Goal: Information Seeking & Learning: Learn about a topic

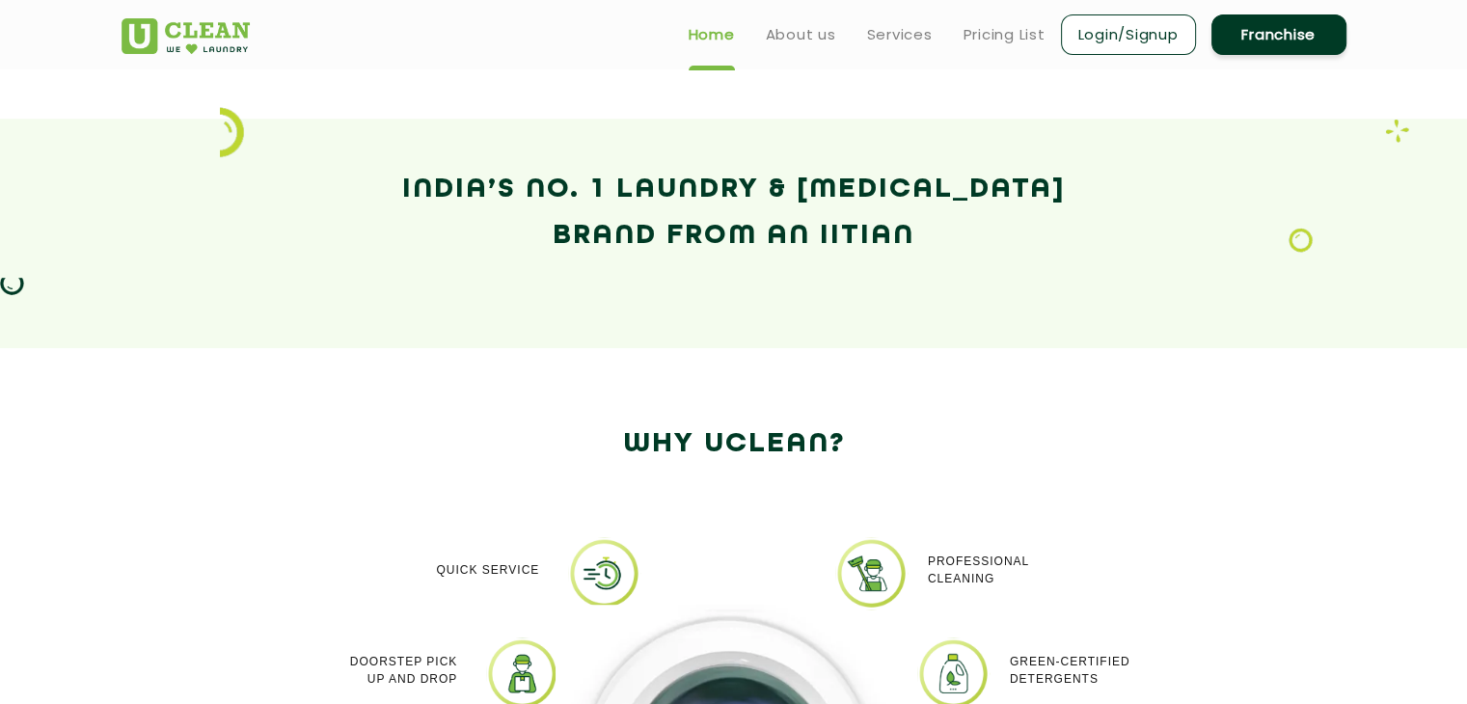
scroll to position [1245, 0]
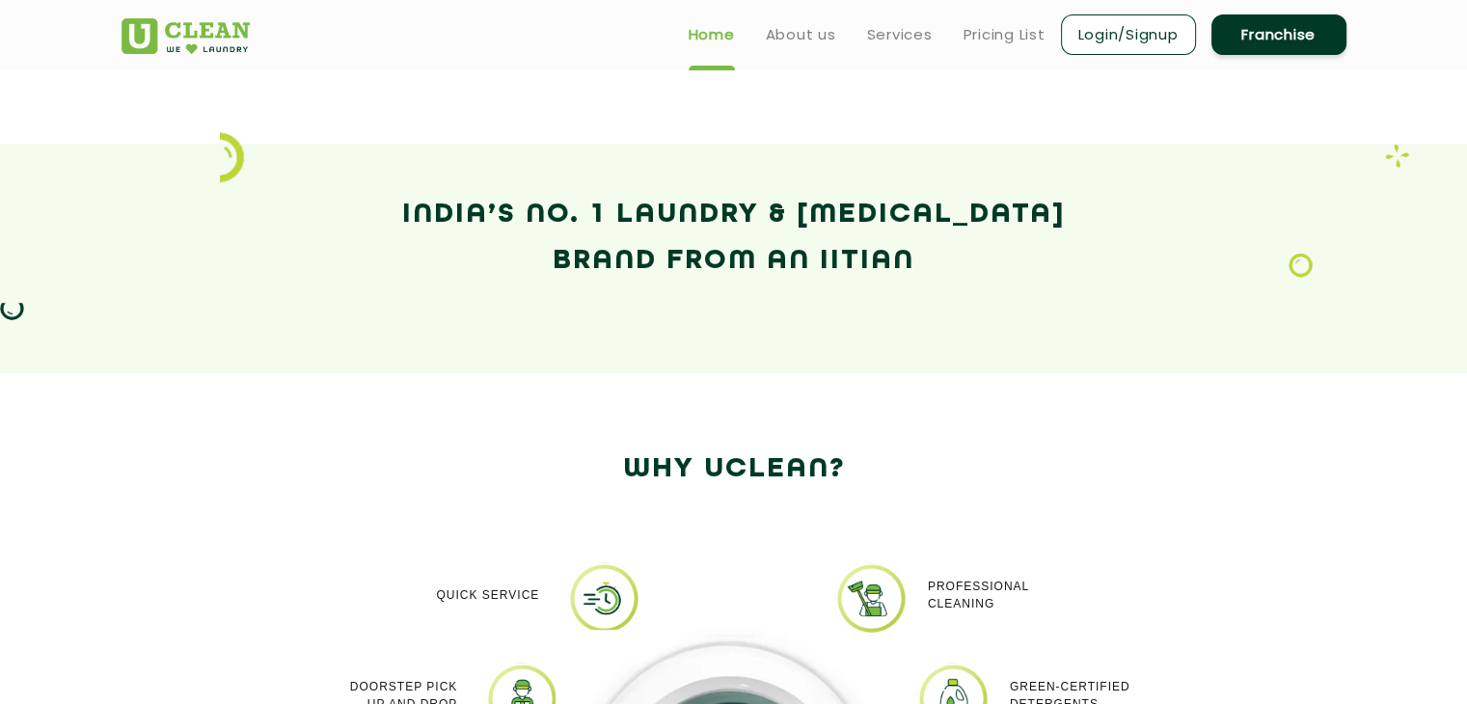
click at [1242, 30] on link "Franchise" at bounding box center [1279, 34] width 135 height 41
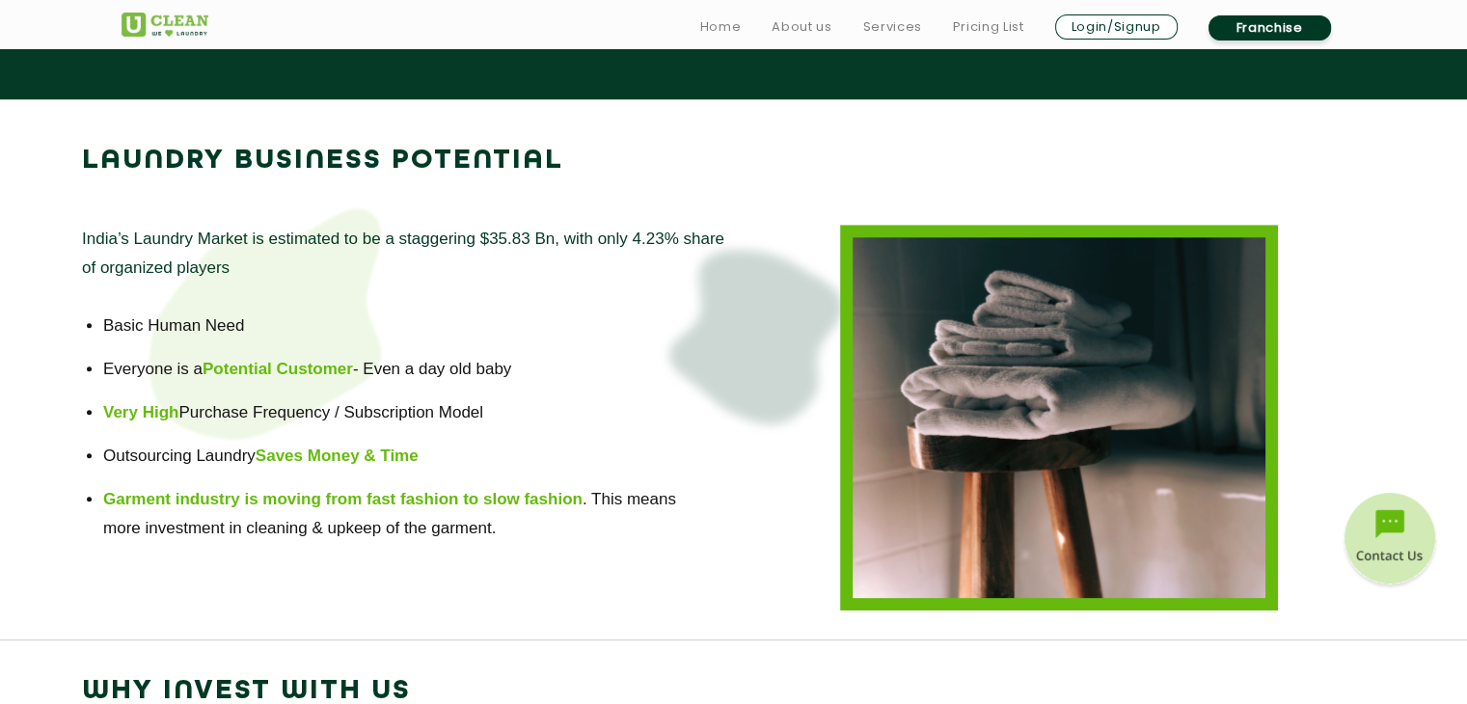
scroll to position [1266, 0]
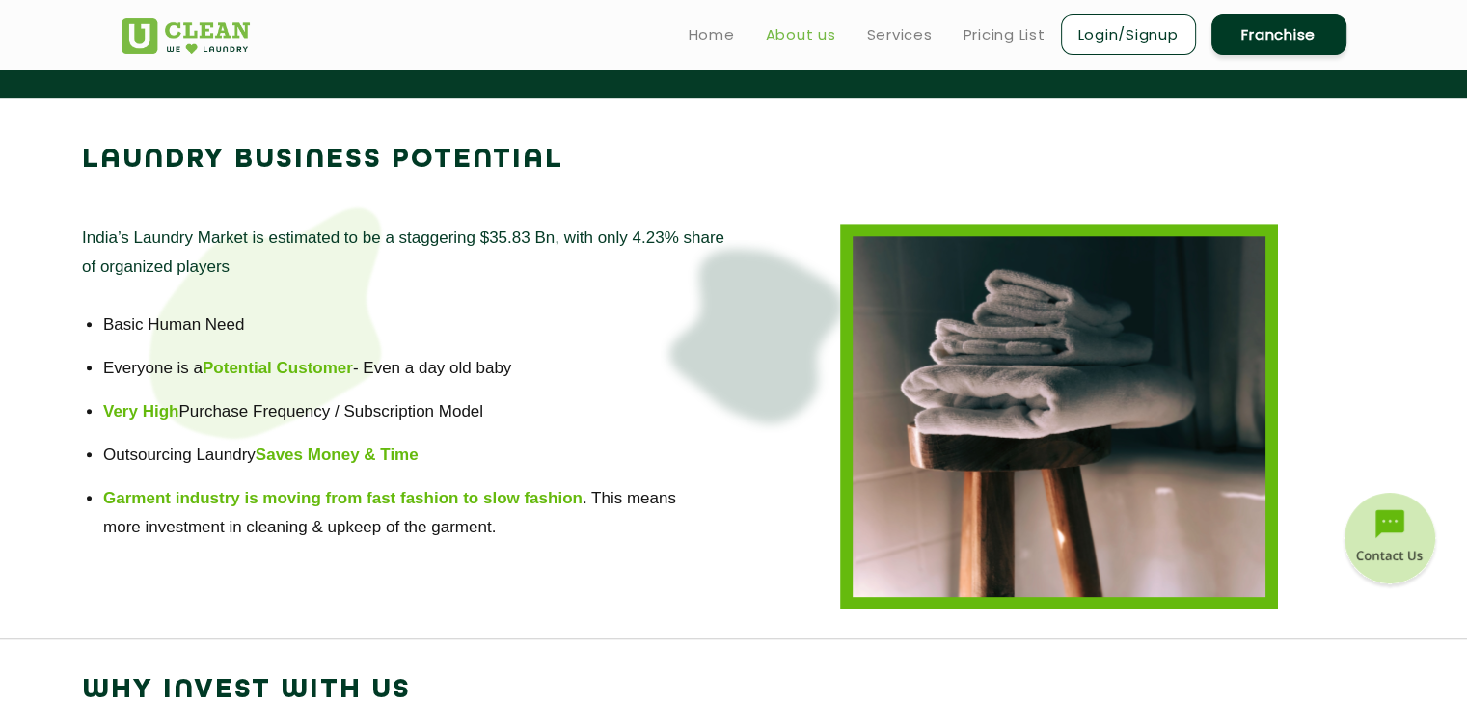
click at [806, 40] on link "About us" at bounding box center [801, 34] width 70 height 23
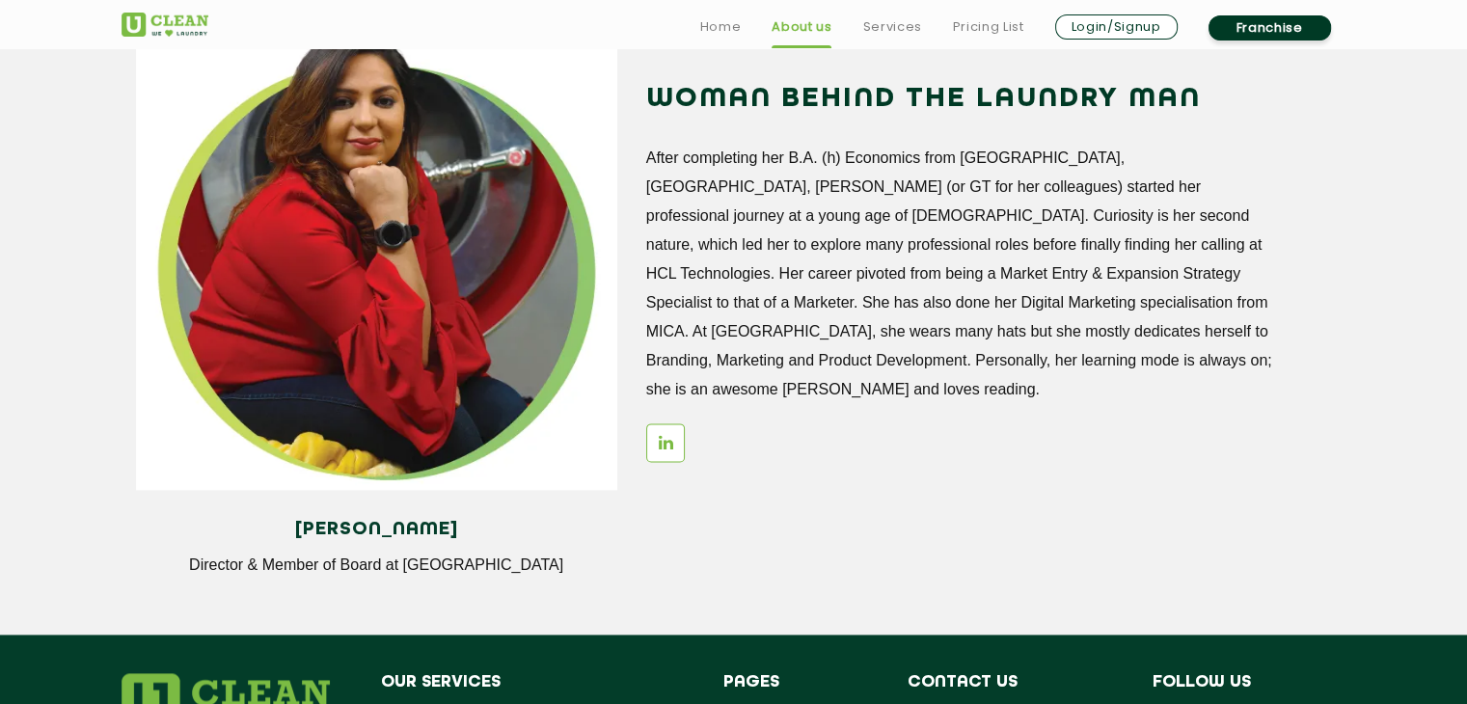
scroll to position [2747, 0]
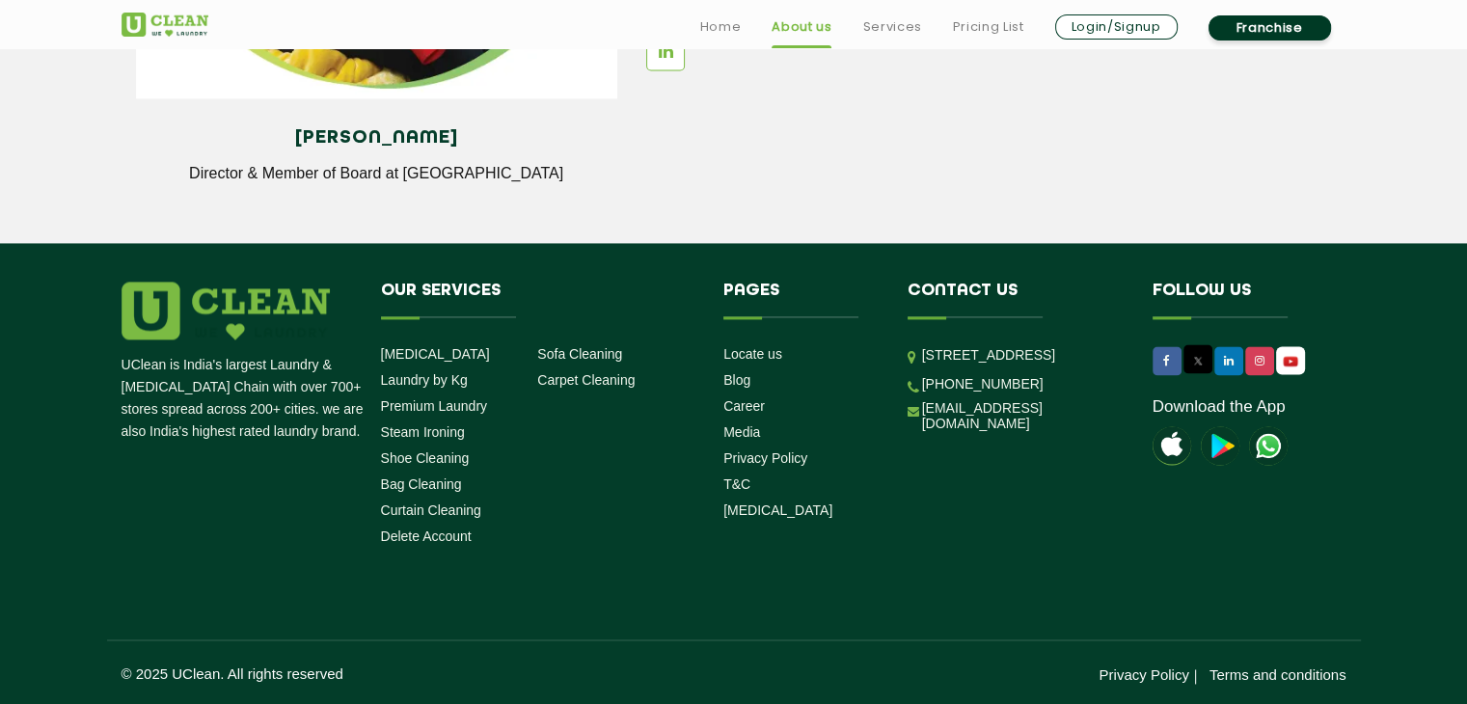
drag, startPoint x: 750, startPoint y: 315, endPoint x: 799, endPoint y: 293, distance: 54.0
click at [799, 293] on h4 "Pages" at bounding box center [801, 300] width 155 height 37
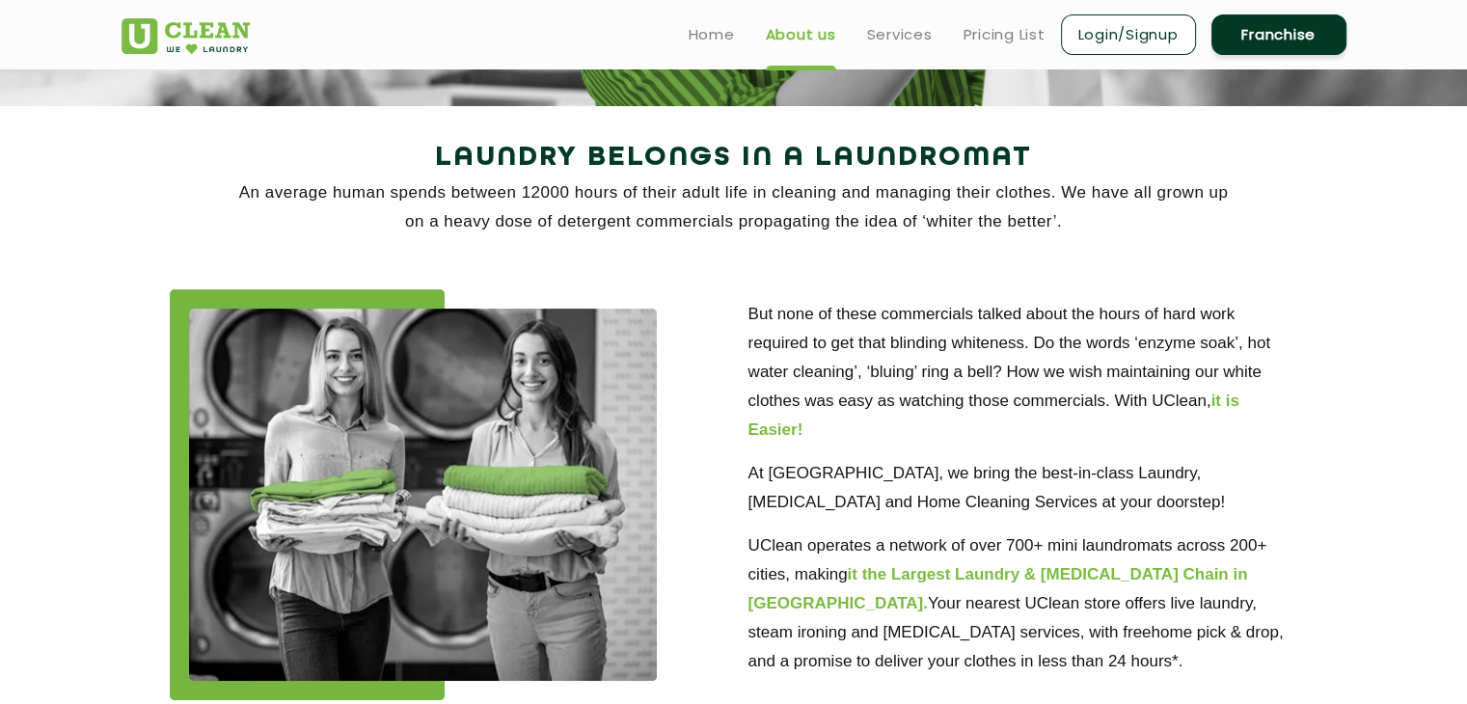
scroll to position [0, 0]
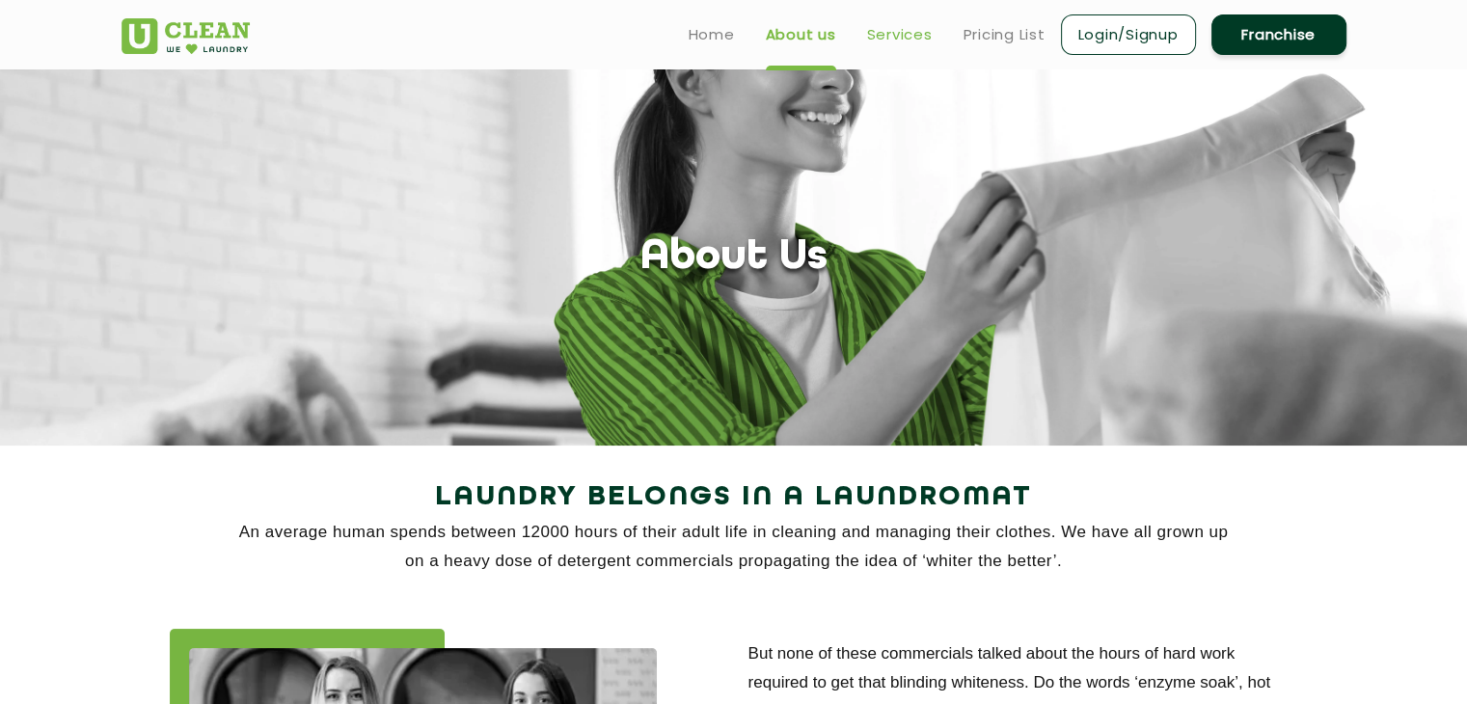
click at [883, 37] on link "Services" at bounding box center [900, 34] width 66 height 23
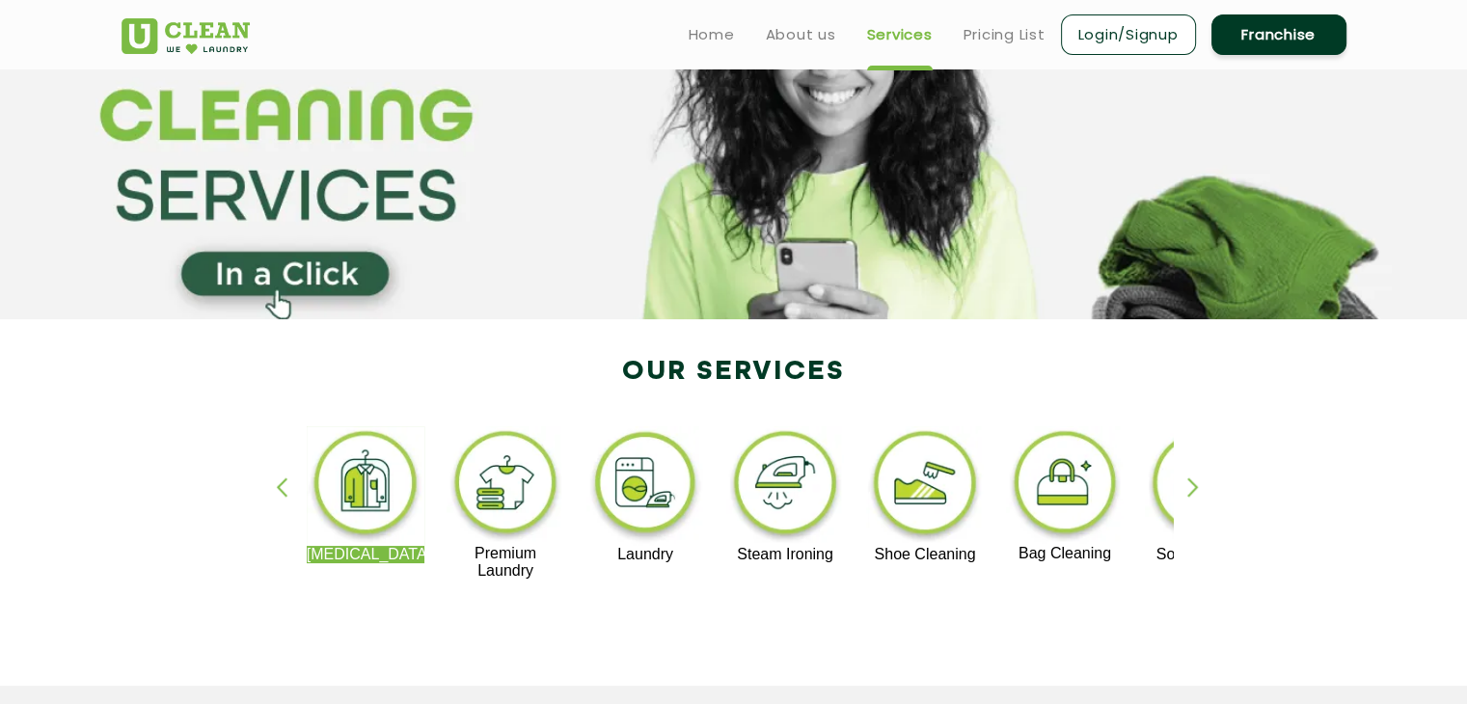
scroll to position [127, 0]
click at [282, 279] on section at bounding box center [733, 130] width 1467 height 376
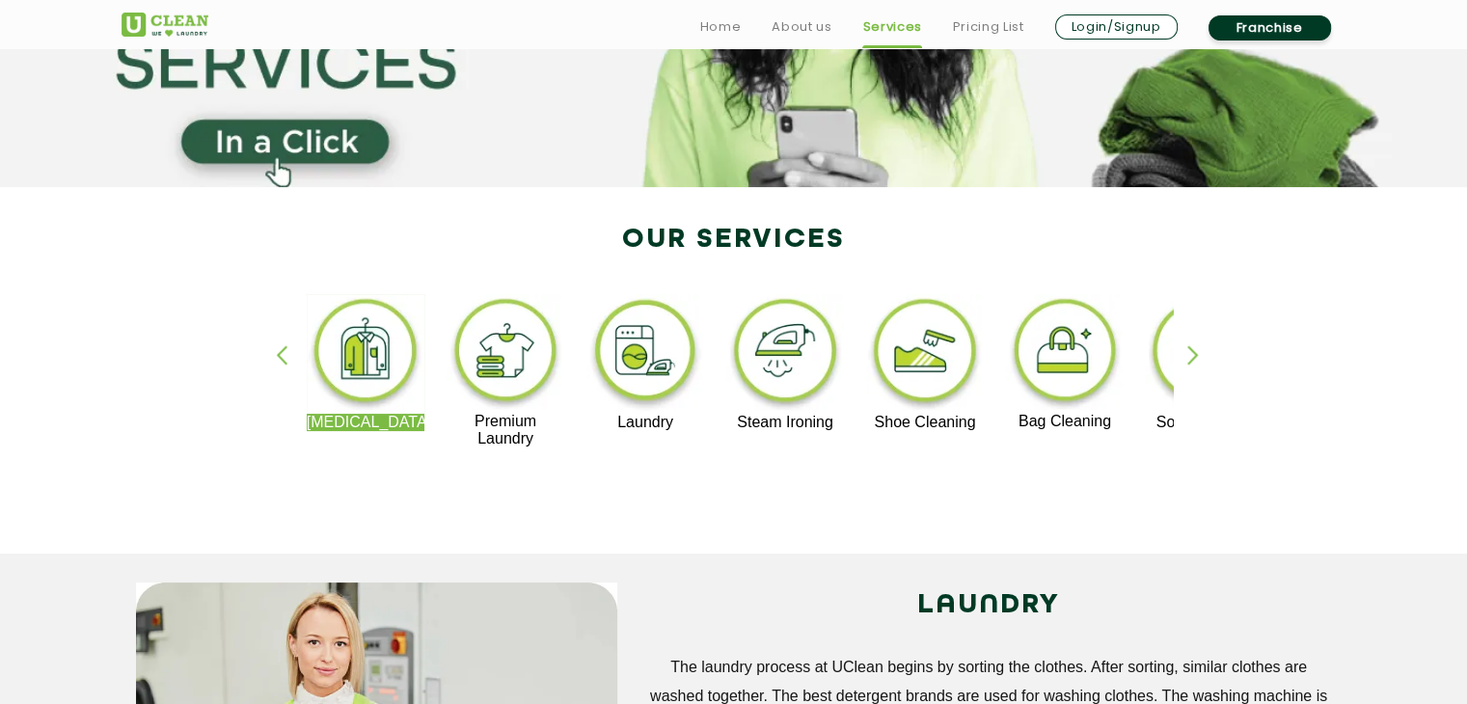
scroll to position [265, 0]
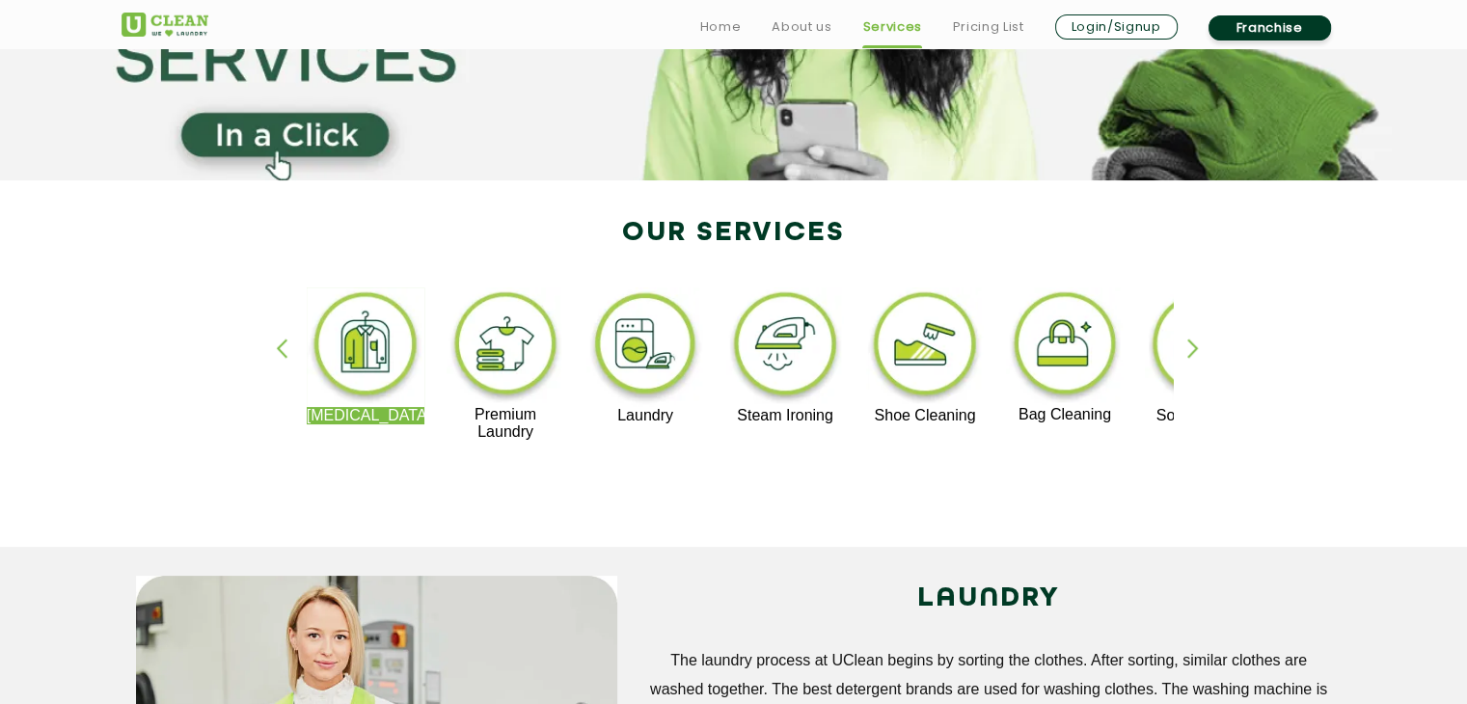
click at [1191, 348] on div "button" at bounding box center [1202, 365] width 29 height 53
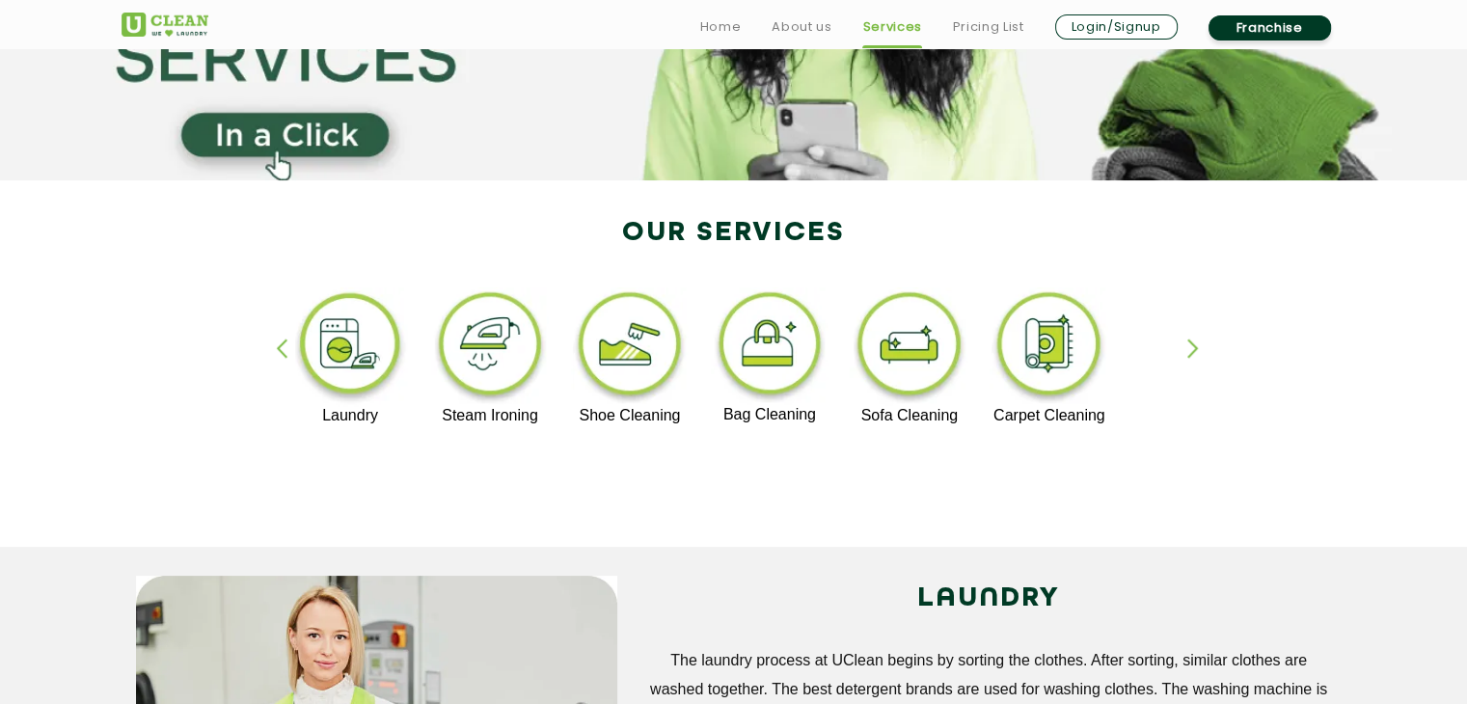
click at [1191, 348] on div "button" at bounding box center [1202, 365] width 29 height 53
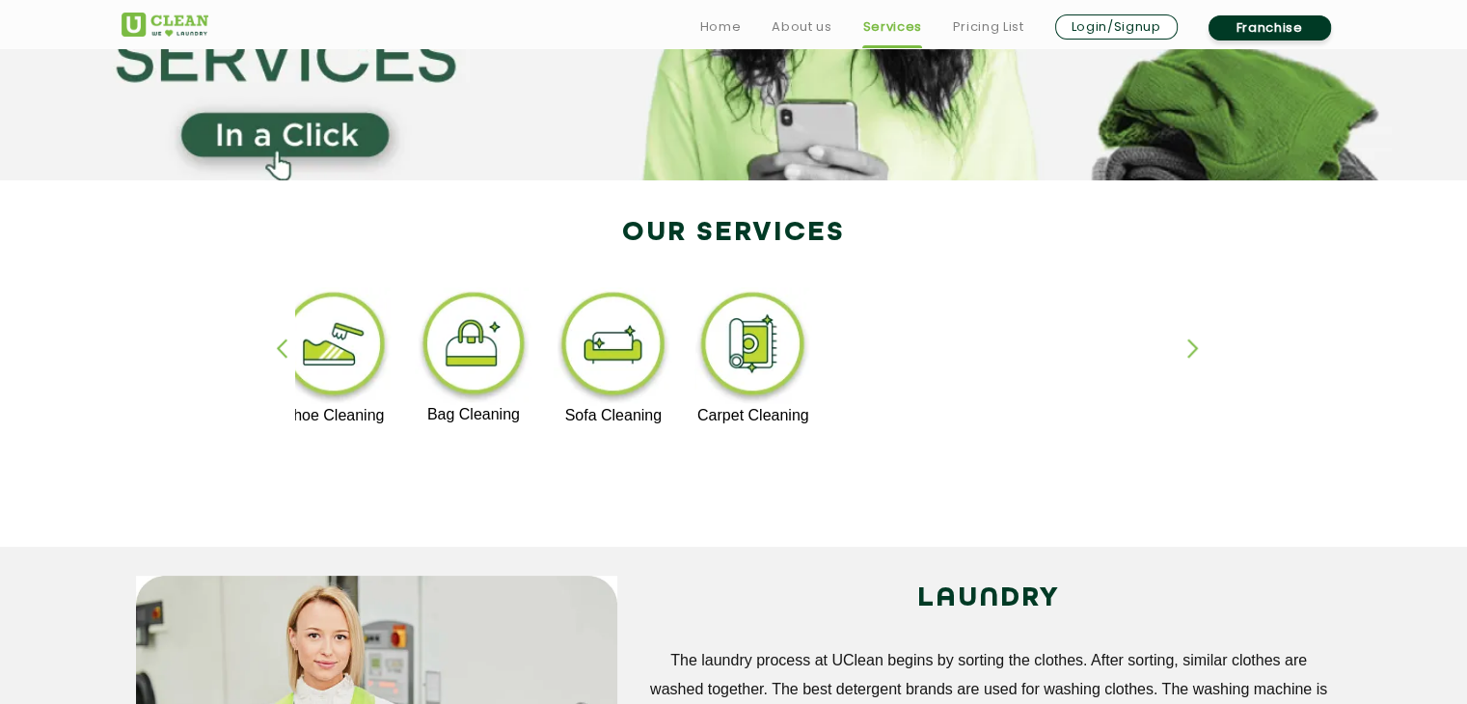
click at [1191, 348] on div "button" at bounding box center [1202, 365] width 29 height 53
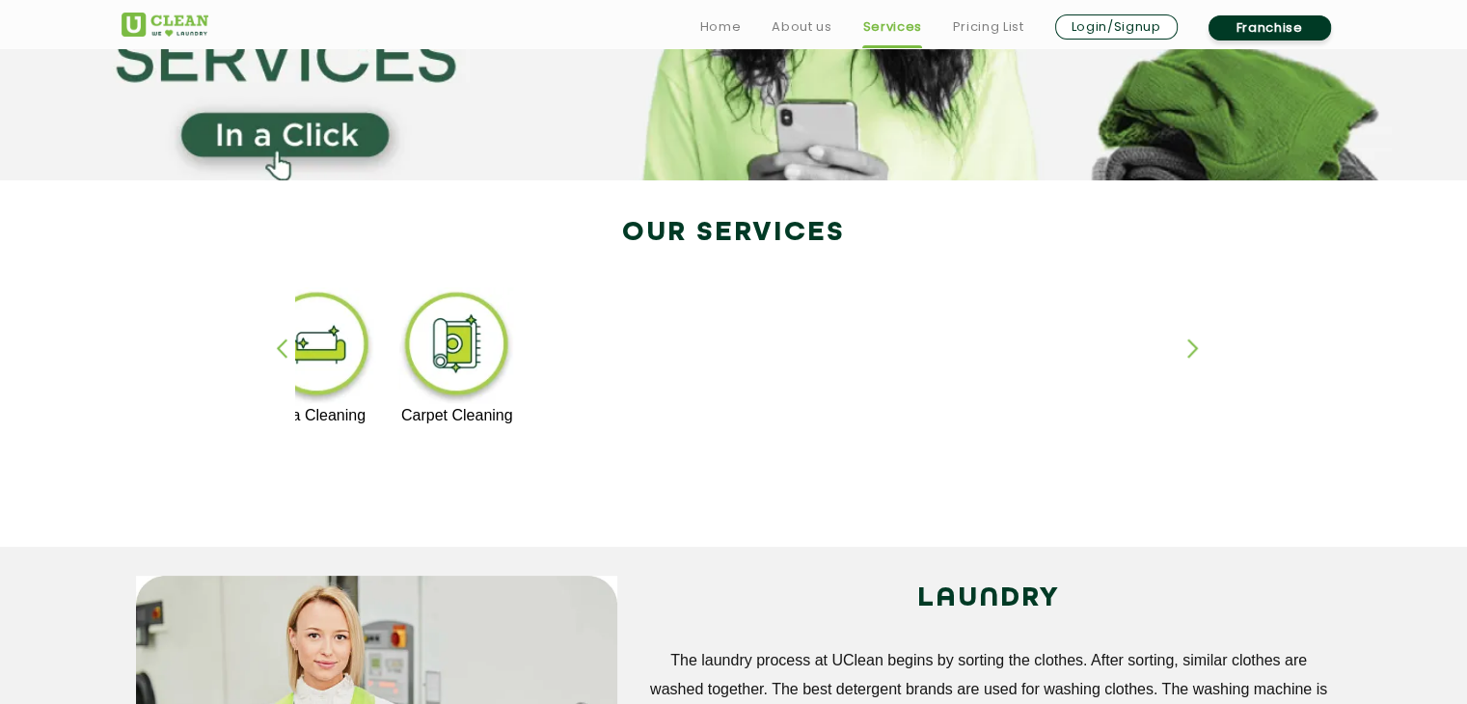
click at [1191, 348] on div "button" at bounding box center [1202, 365] width 29 height 53
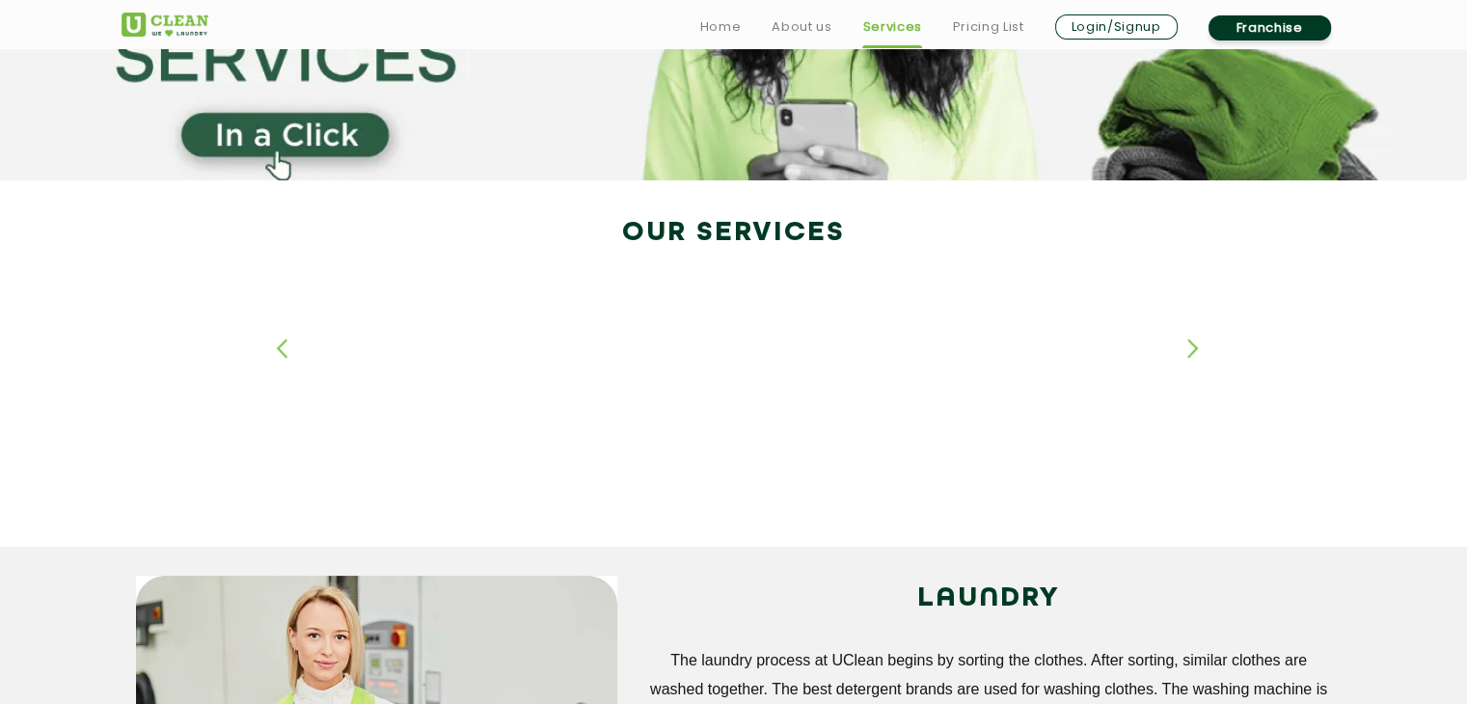
click at [1191, 348] on div "button" at bounding box center [1202, 365] width 29 height 53
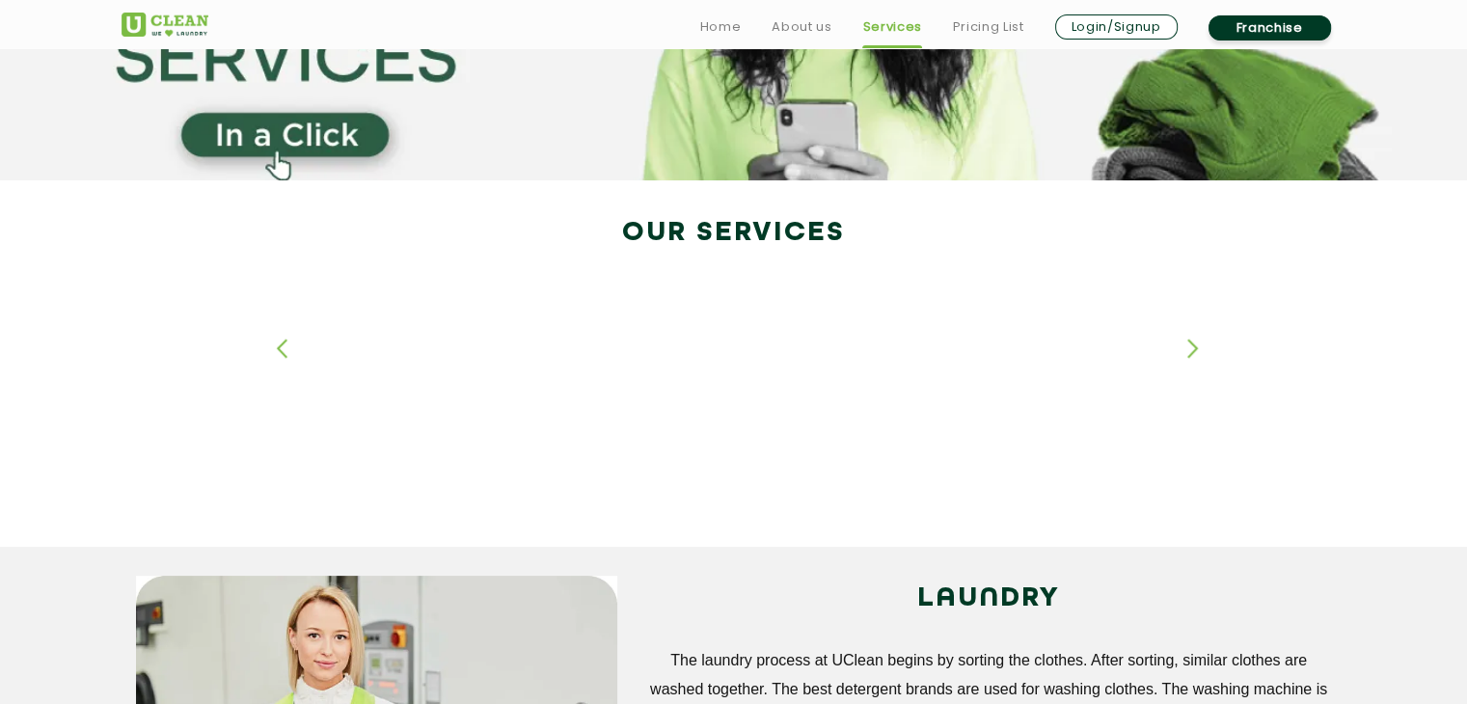
click at [1191, 348] on div "button" at bounding box center [1202, 365] width 29 height 53
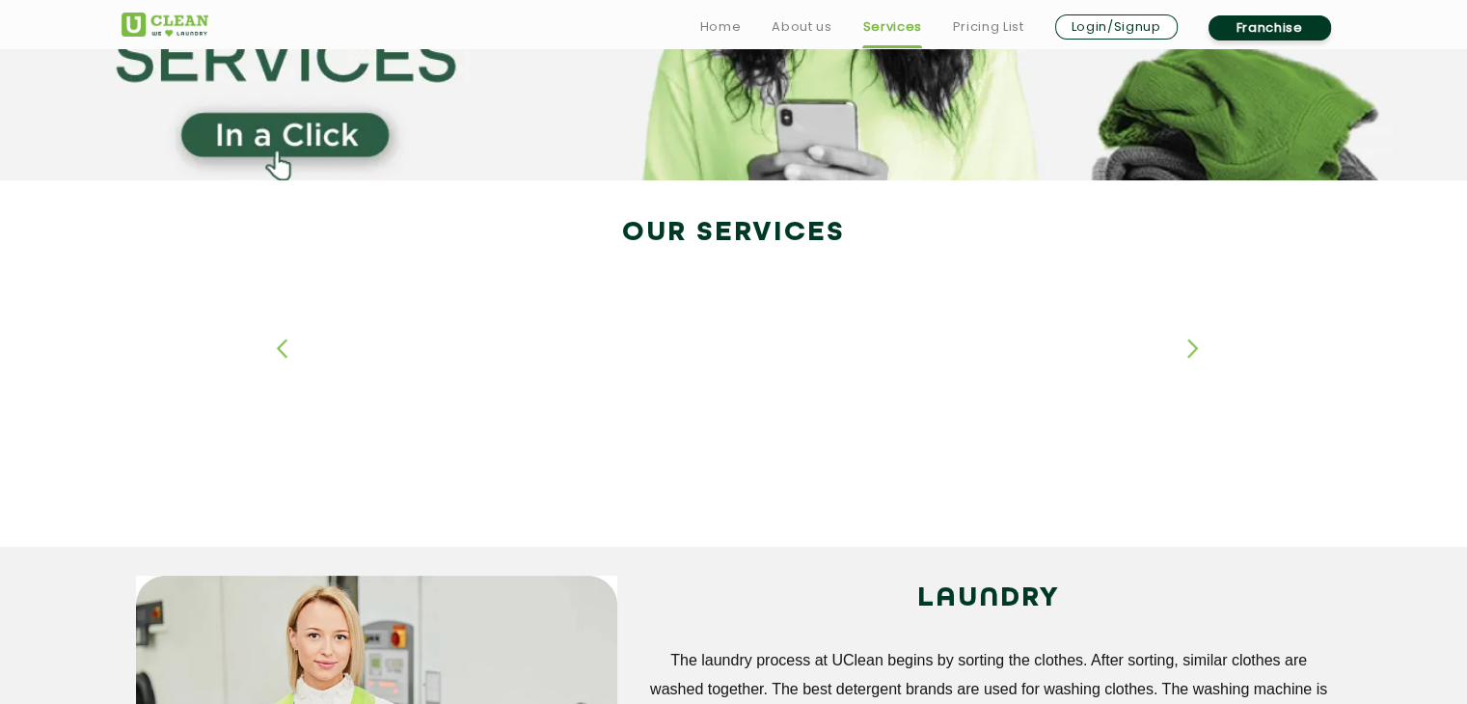
click at [1191, 348] on div "button" at bounding box center [1202, 365] width 29 height 53
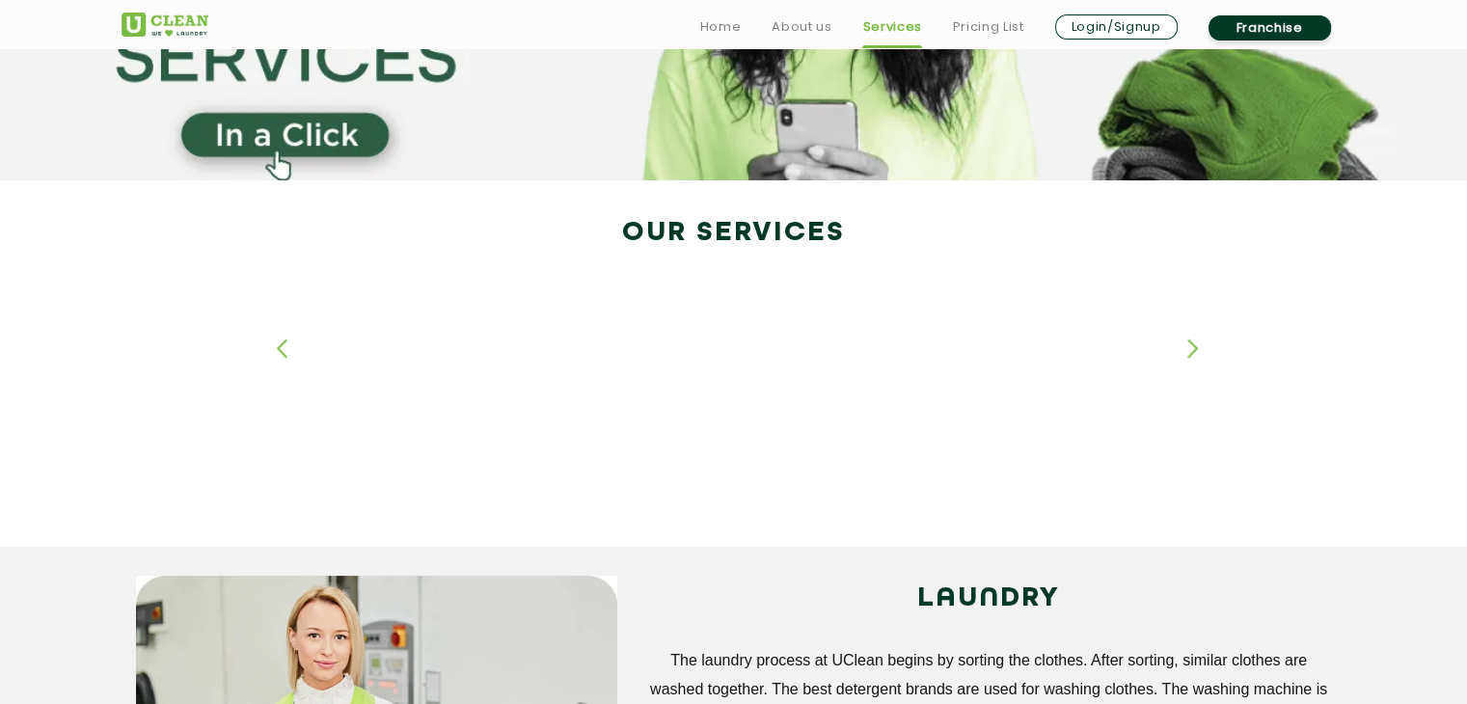
click at [1191, 348] on div "button" at bounding box center [1202, 365] width 29 height 53
click at [267, 344] on div "[MEDICAL_DATA] Premium Laundry Laundry Steam Ironing Shoe Cleaning Bag Cleaning…" at bounding box center [734, 373] width 1254 height 347
click at [277, 348] on div "button" at bounding box center [290, 365] width 29 height 53
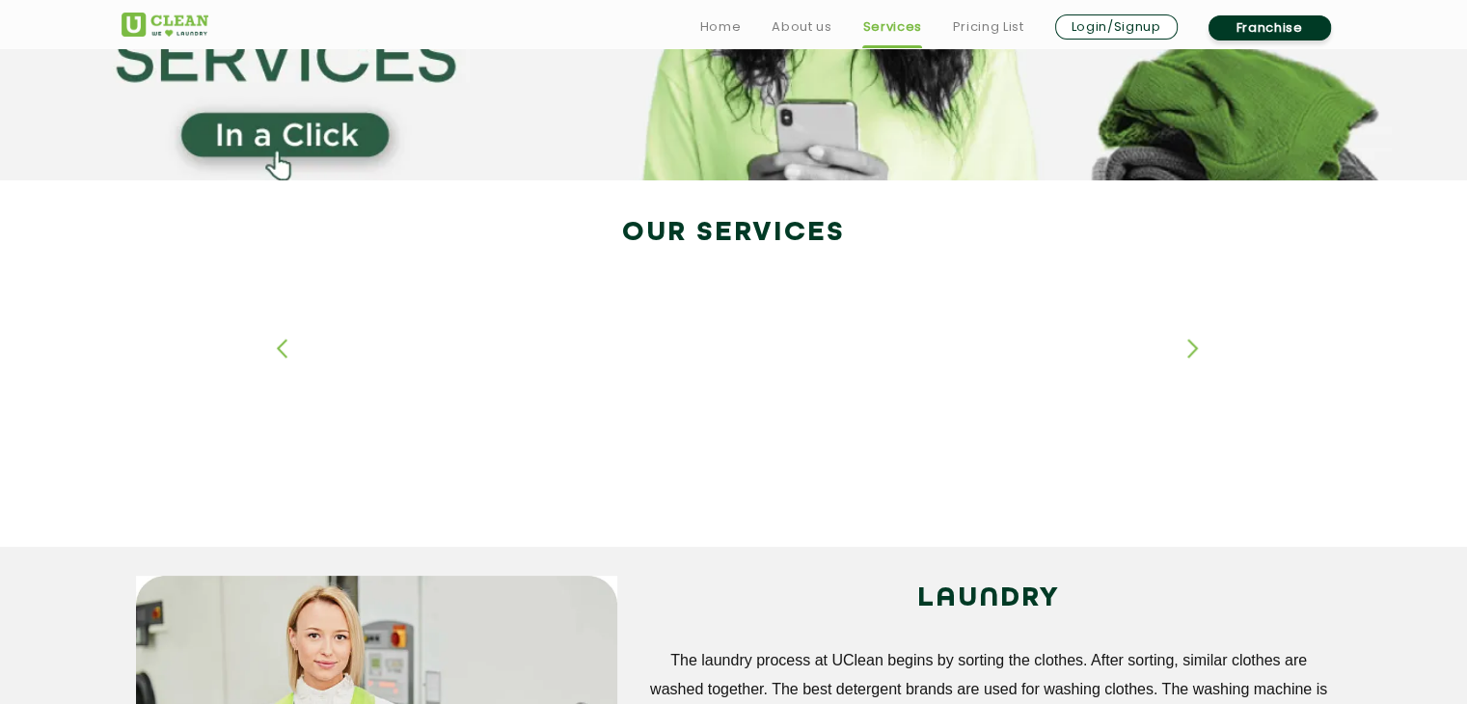
click at [277, 348] on div "button" at bounding box center [290, 365] width 29 height 53
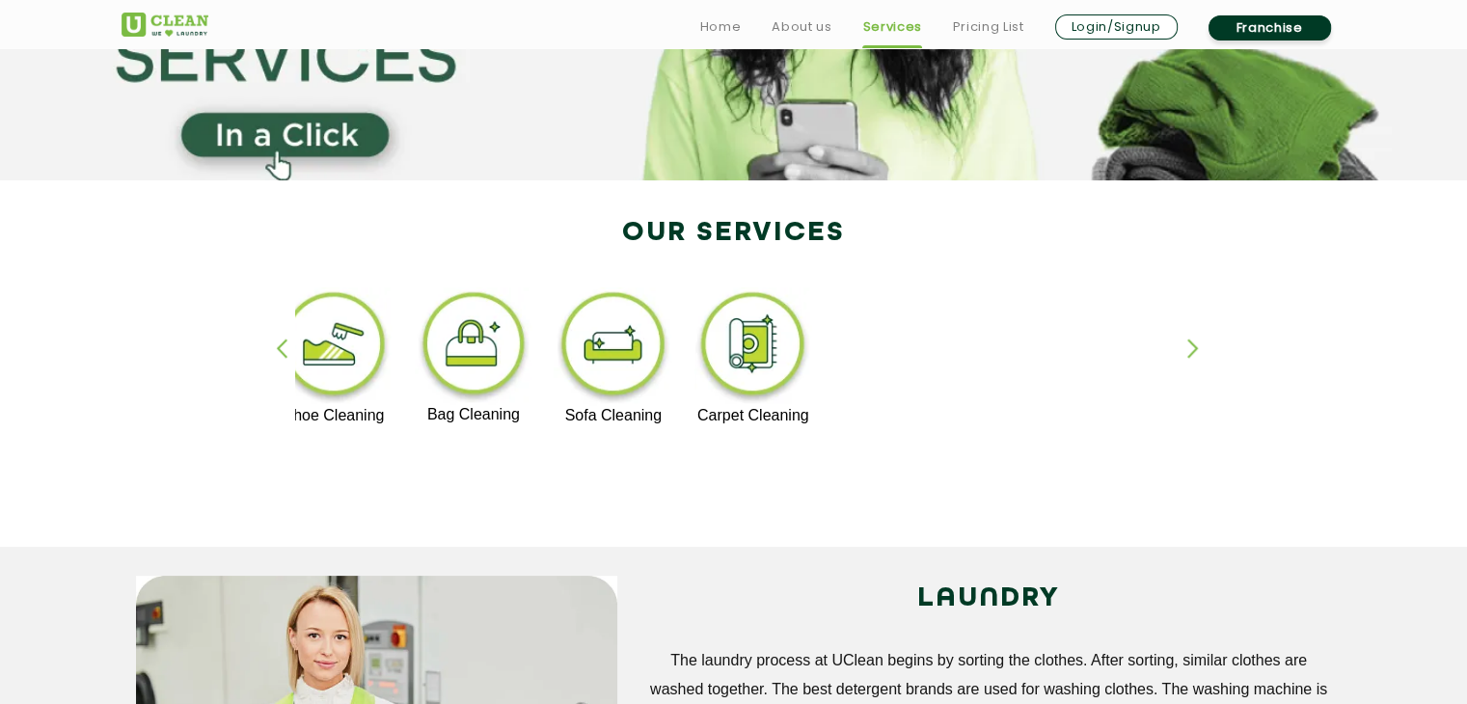
click at [277, 348] on div "button" at bounding box center [290, 365] width 29 height 53
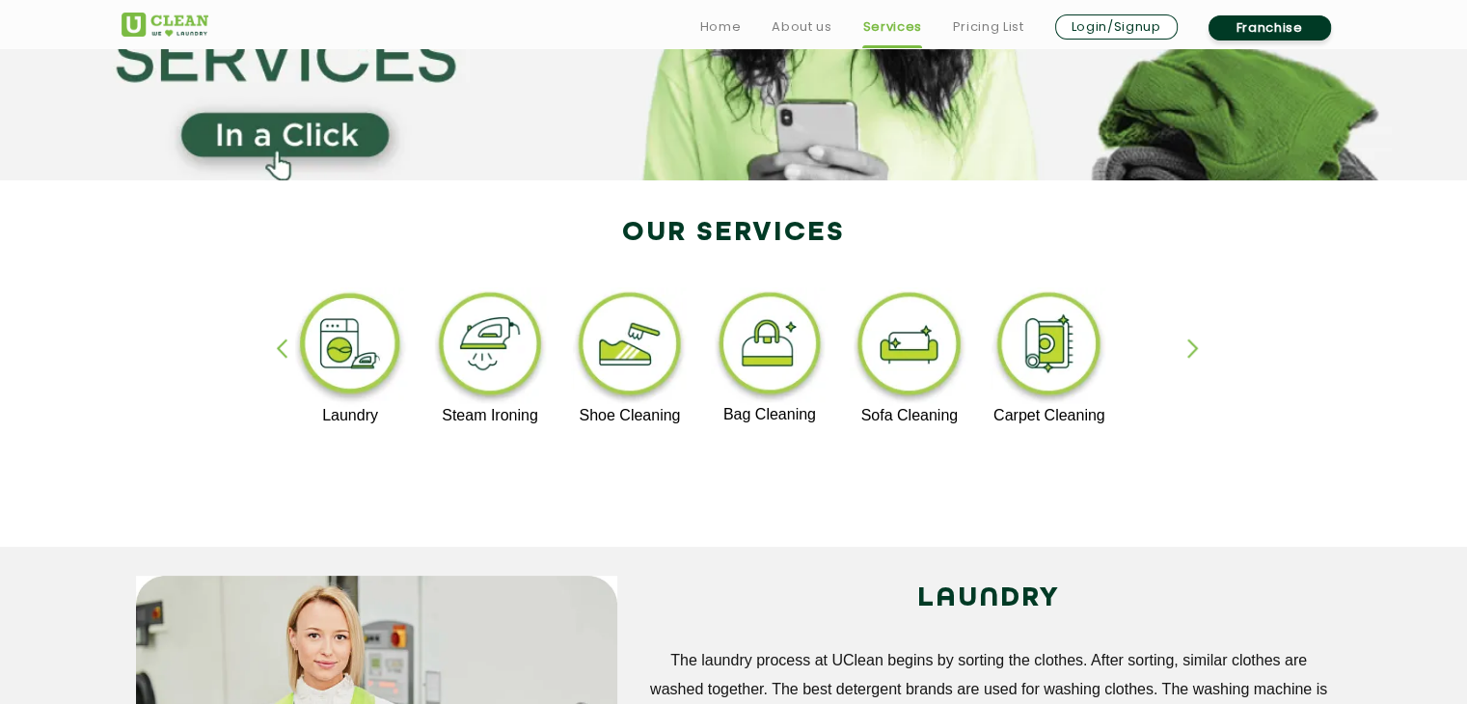
click at [277, 348] on div "button" at bounding box center [290, 365] width 29 height 53
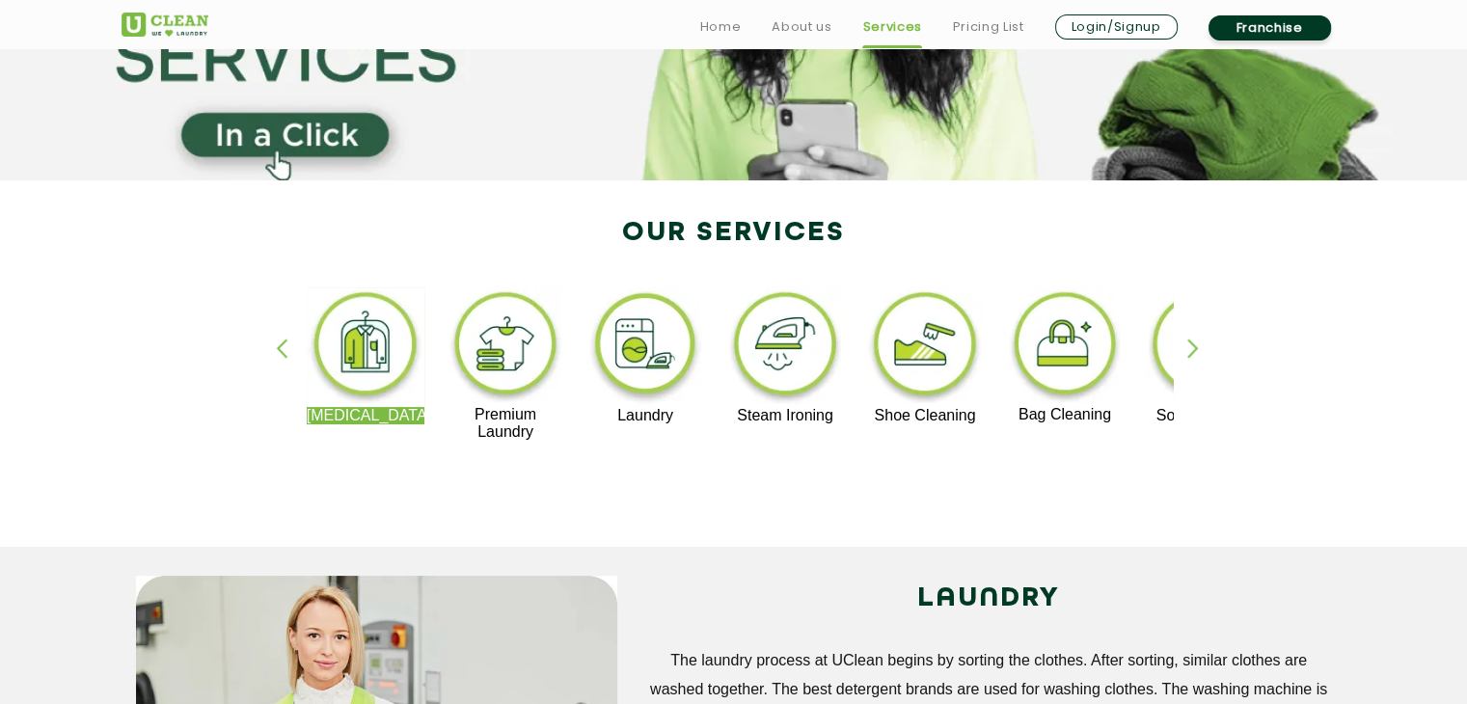
click at [277, 348] on div "button" at bounding box center [290, 365] width 29 height 53
click at [1193, 352] on div "button" at bounding box center [1202, 365] width 29 height 53
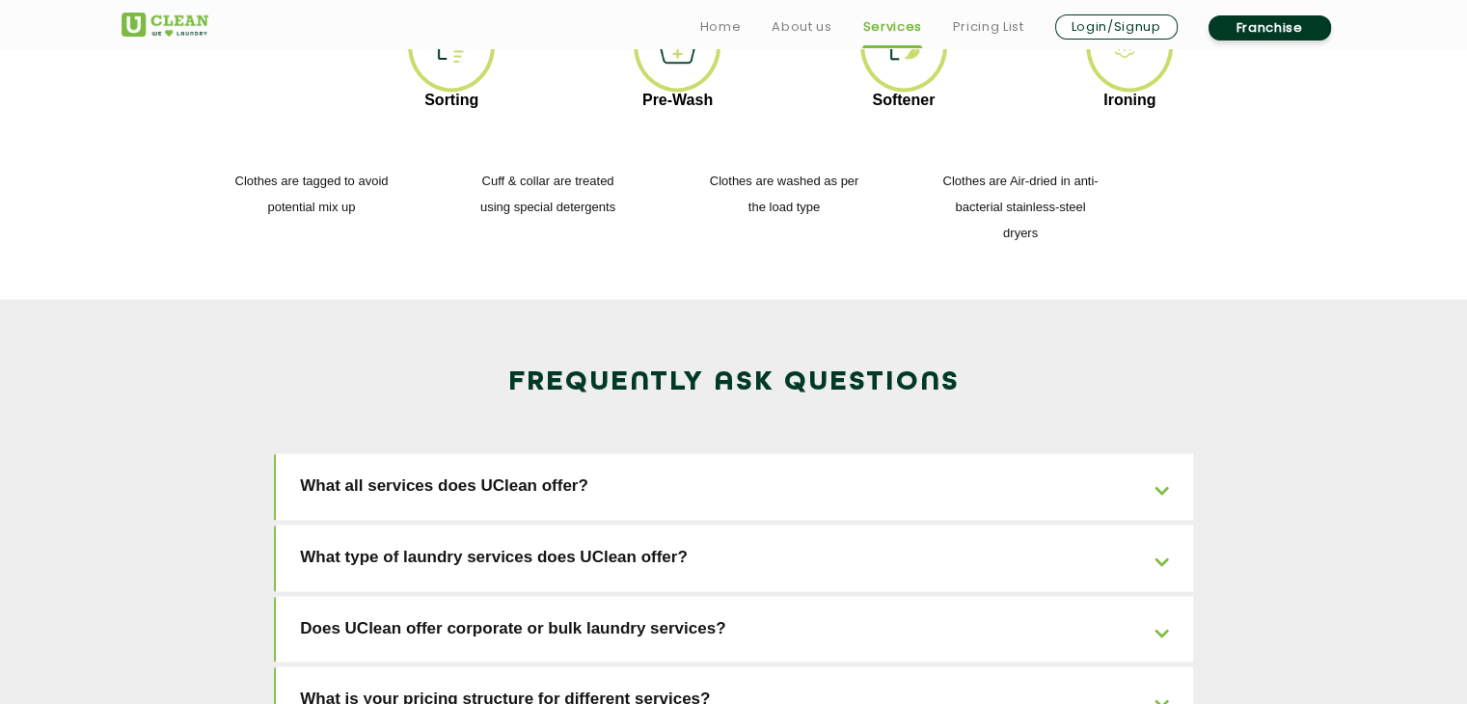
scroll to position [2784, 0]
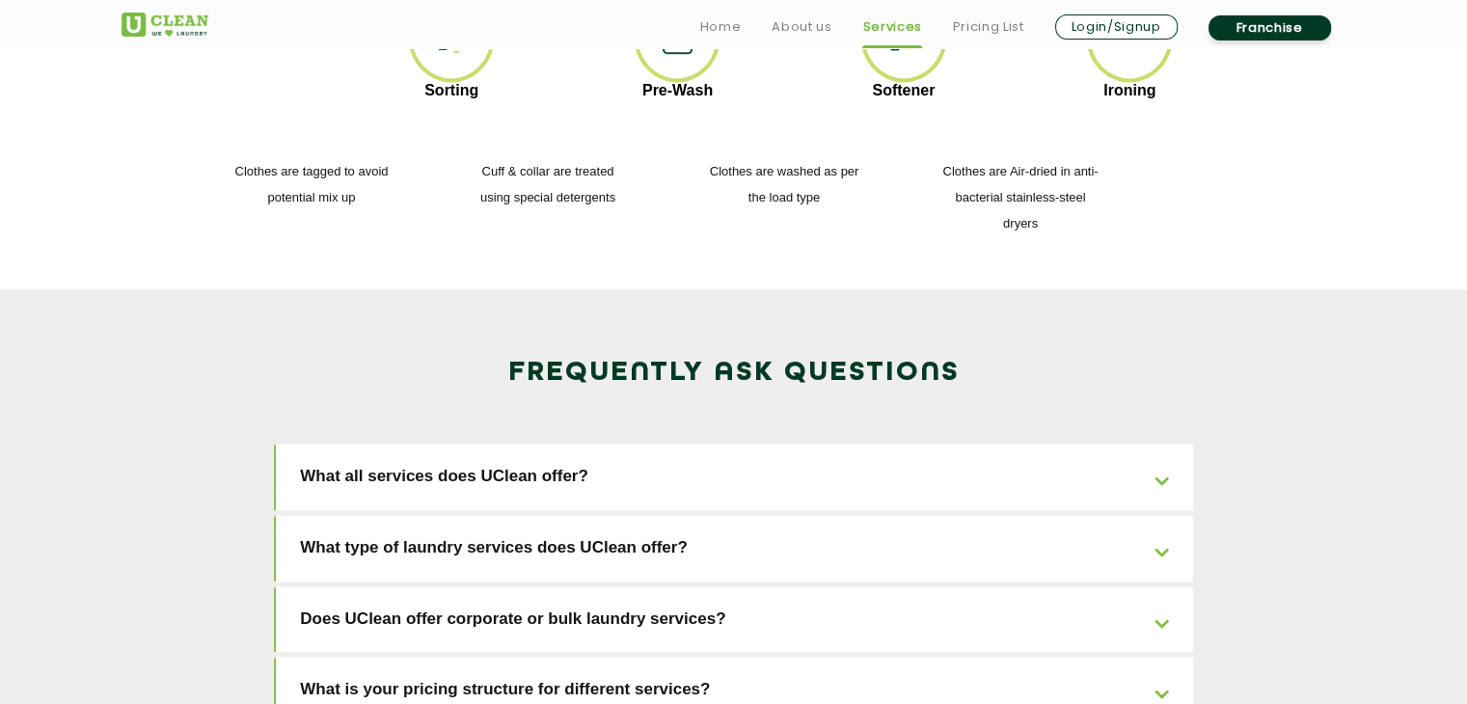
click at [1159, 515] on link "What type of laundry services does UClean offer?" at bounding box center [735, 548] width 918 height 67
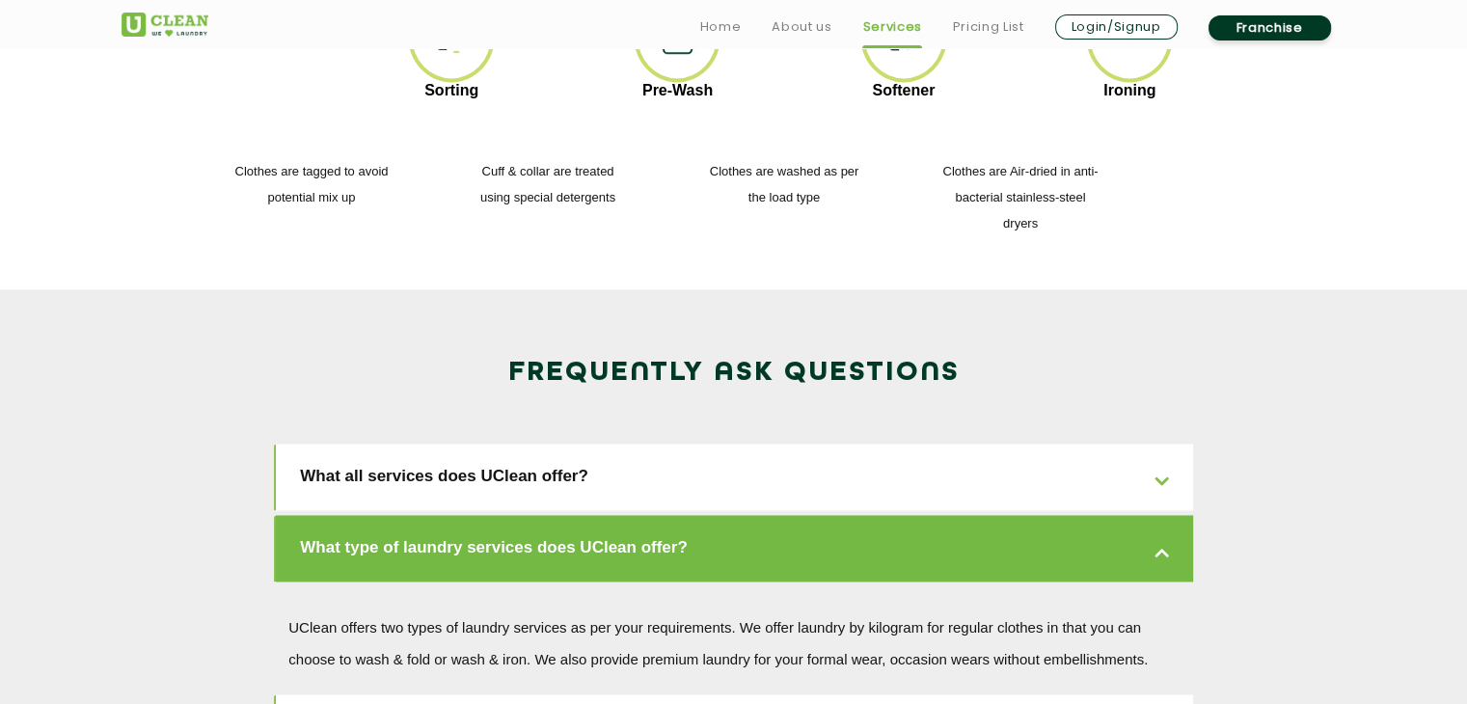
click at [1159, 515] on link "What type of laundry services does UClean offer?" at bounding box center [735, 548] width 918 height 67
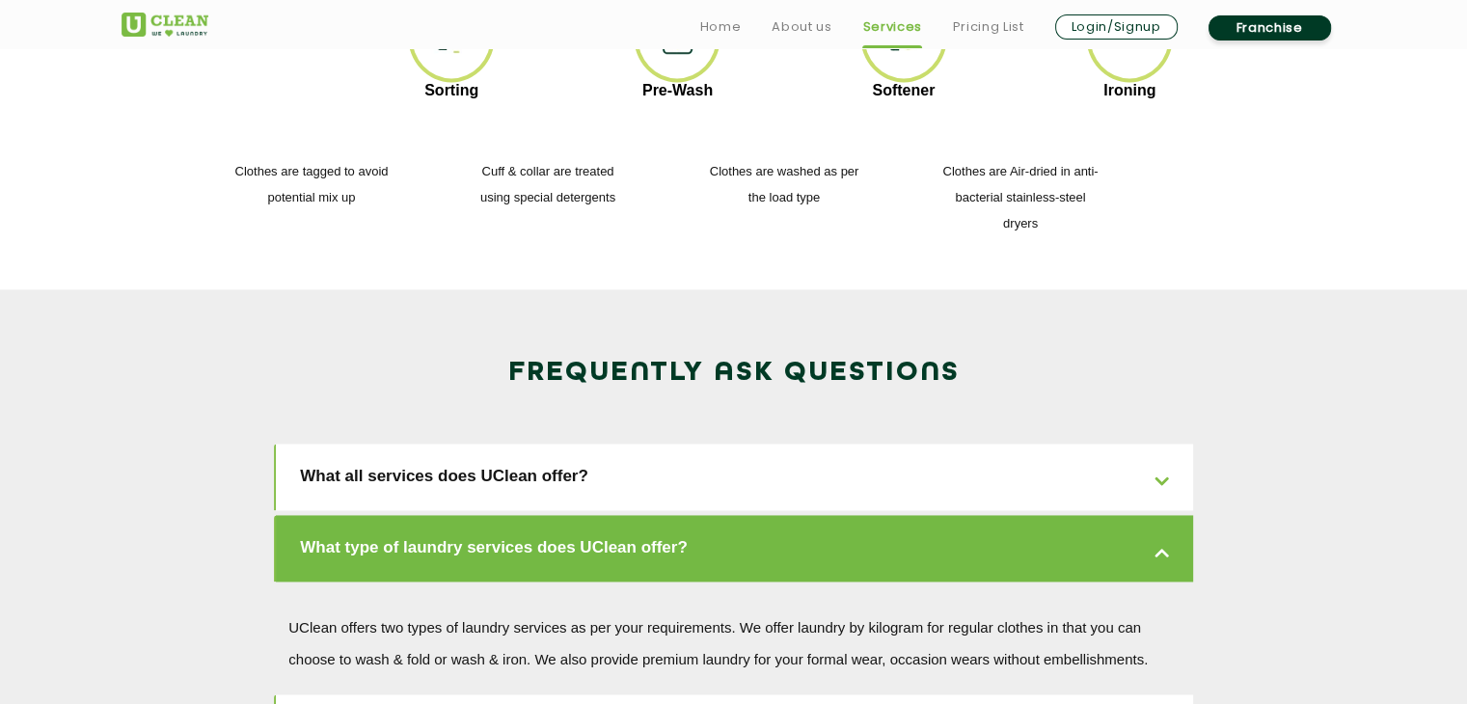
click at [1151, 444] on link "What all services does UClean offer?" at bounding box center [735, 477] width 918 height 67
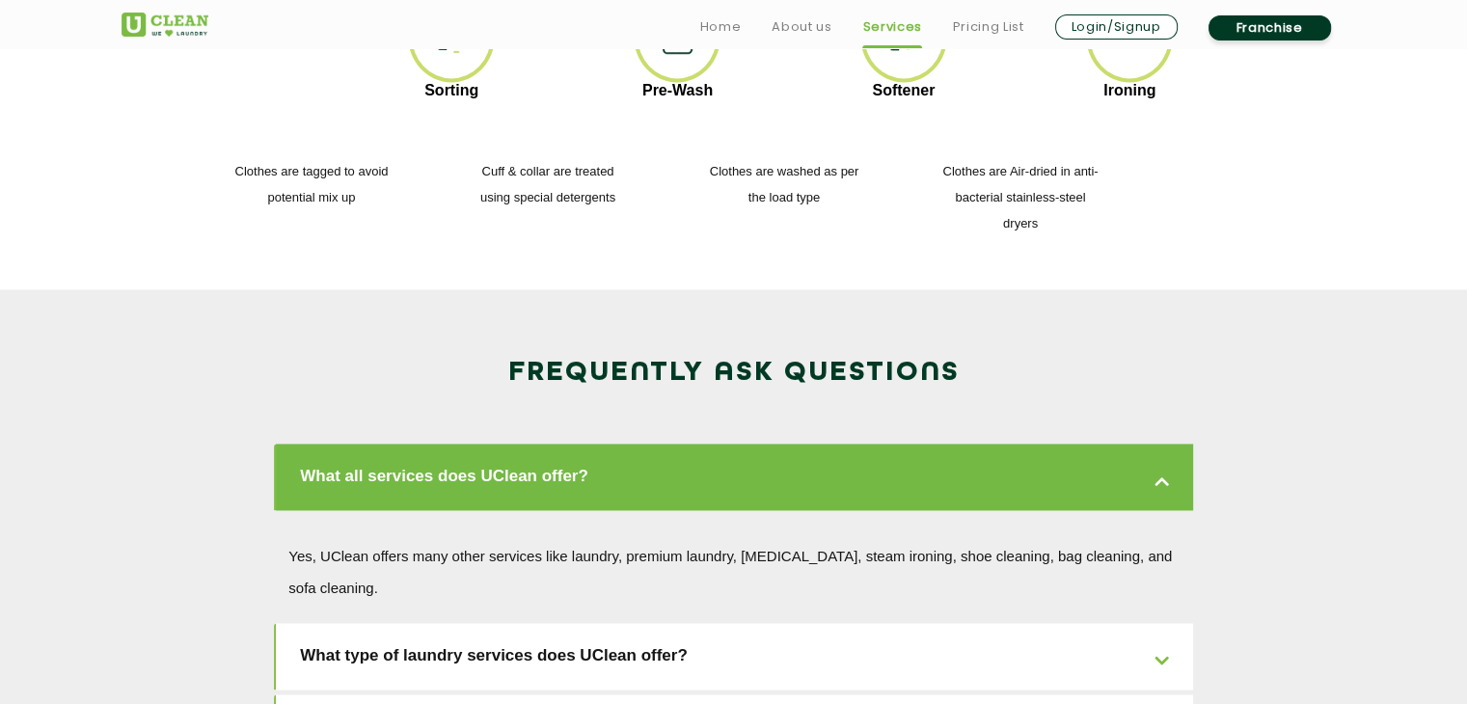
click at [1151, 444] on link "What all services does UClean offer?" at bounding box center [735, 477] width 918 height 67
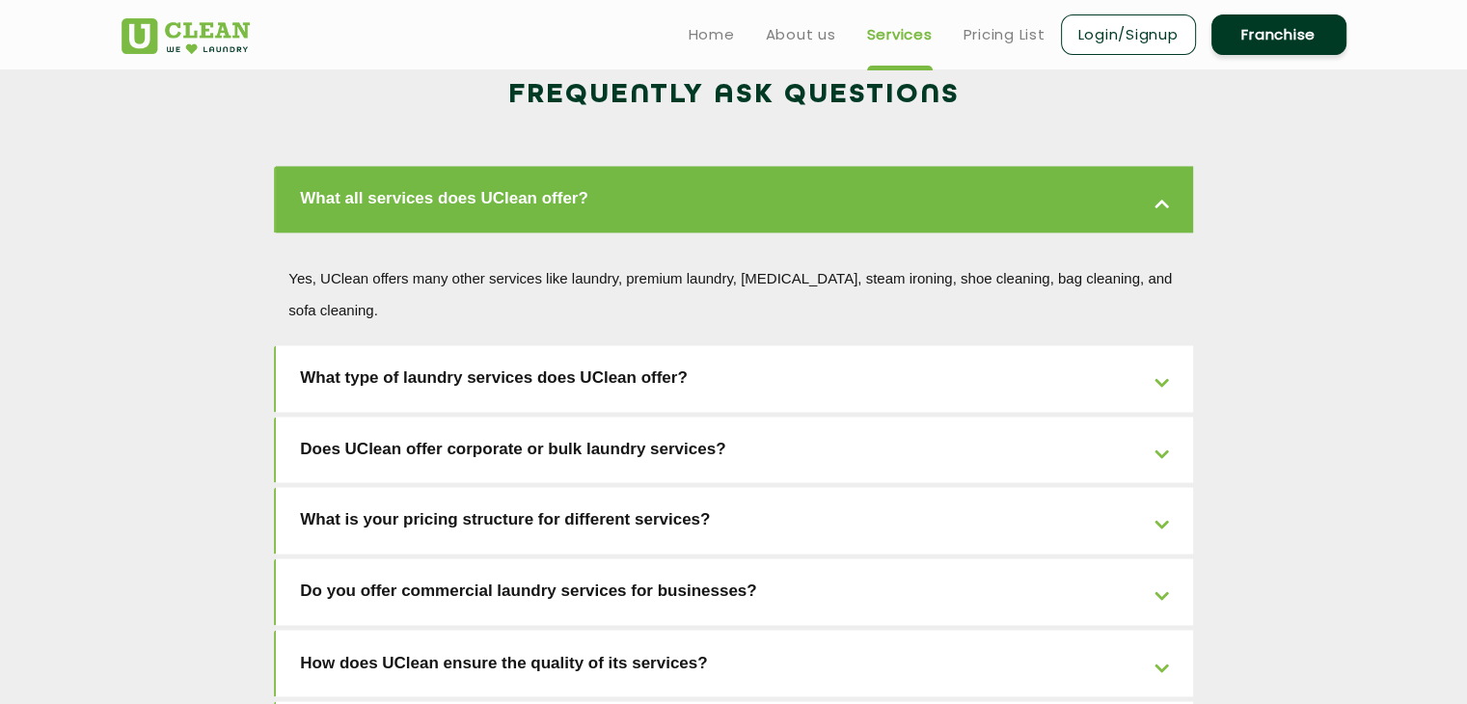
scroll to position [3064, 0]
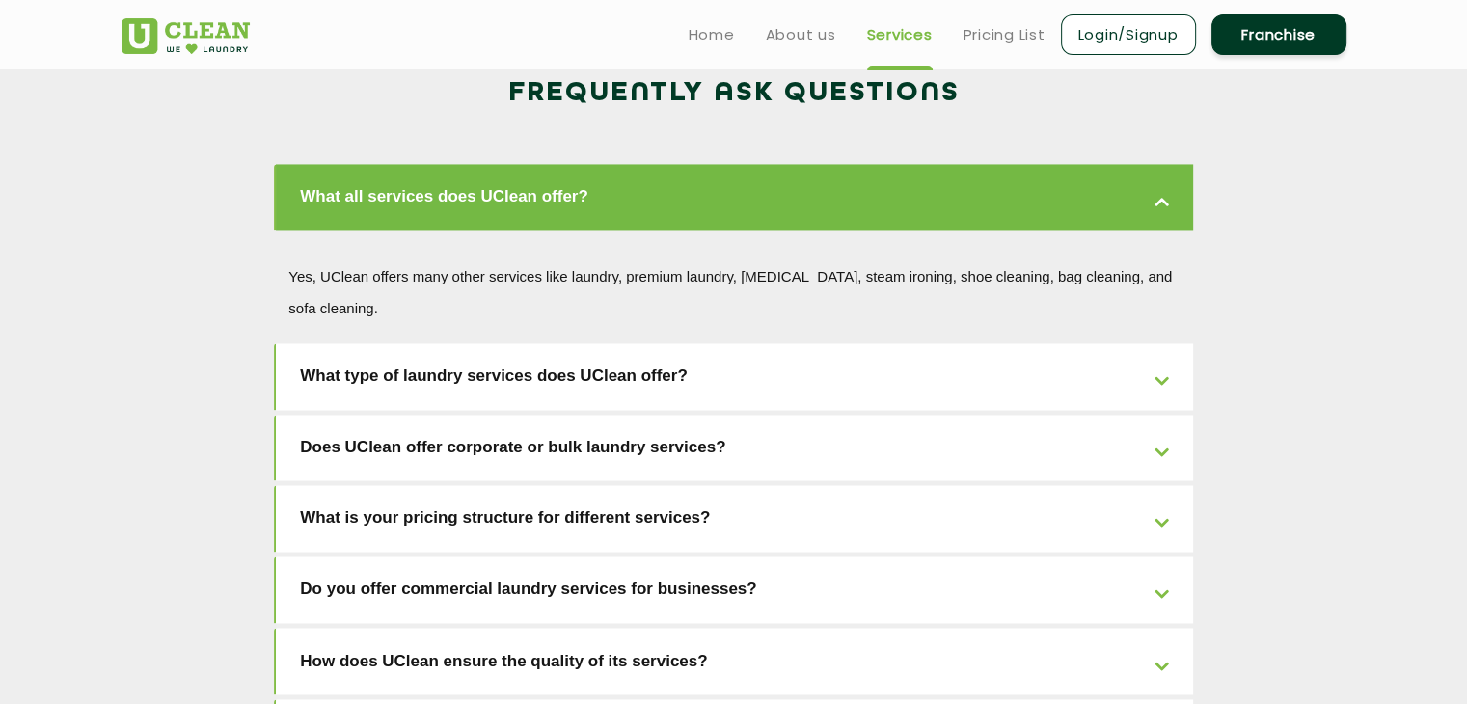
click at [1159, 415] on link "Does UClean offer corporate or bulk laundry services?" at bounding box center [735, 448] width 918 height 67
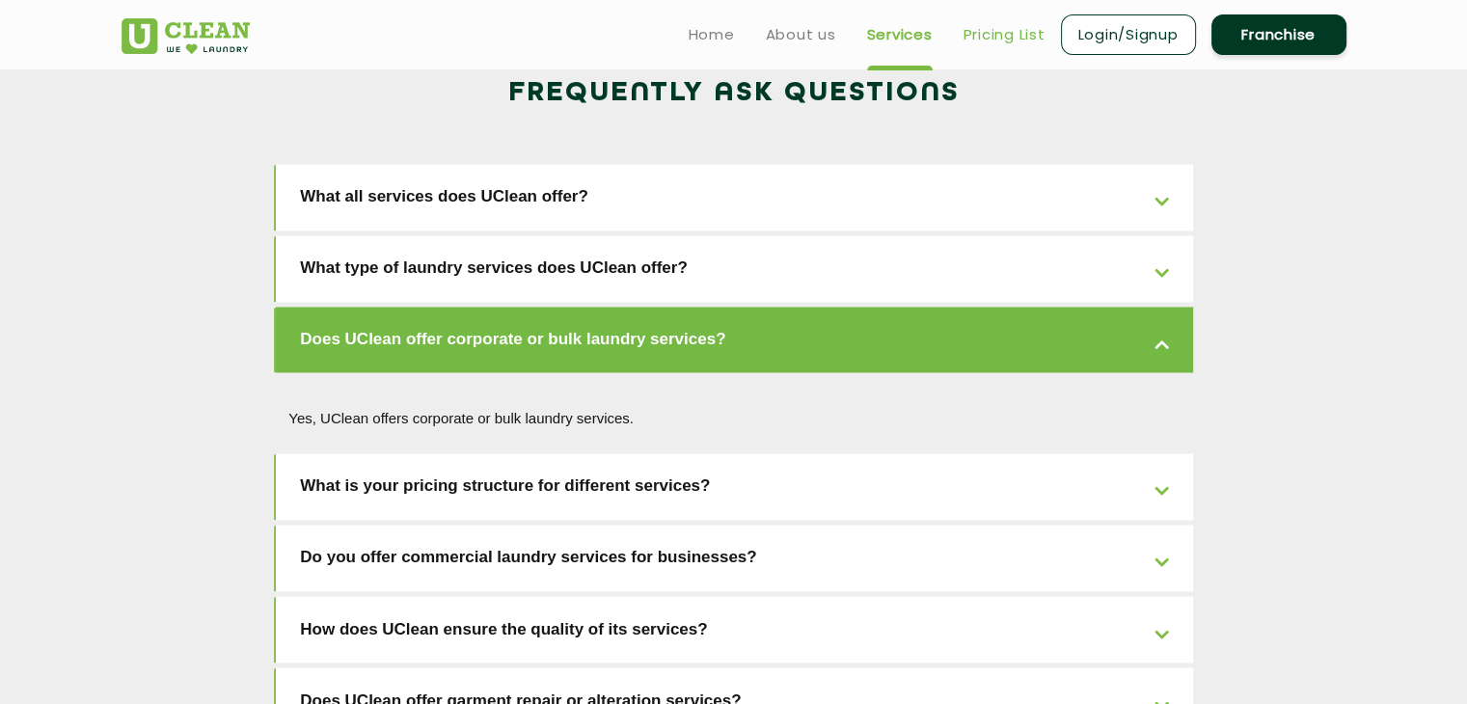
click at [1022, 24] on link "Pricing List" at bounding box center [1005, 34] width 82 height 23
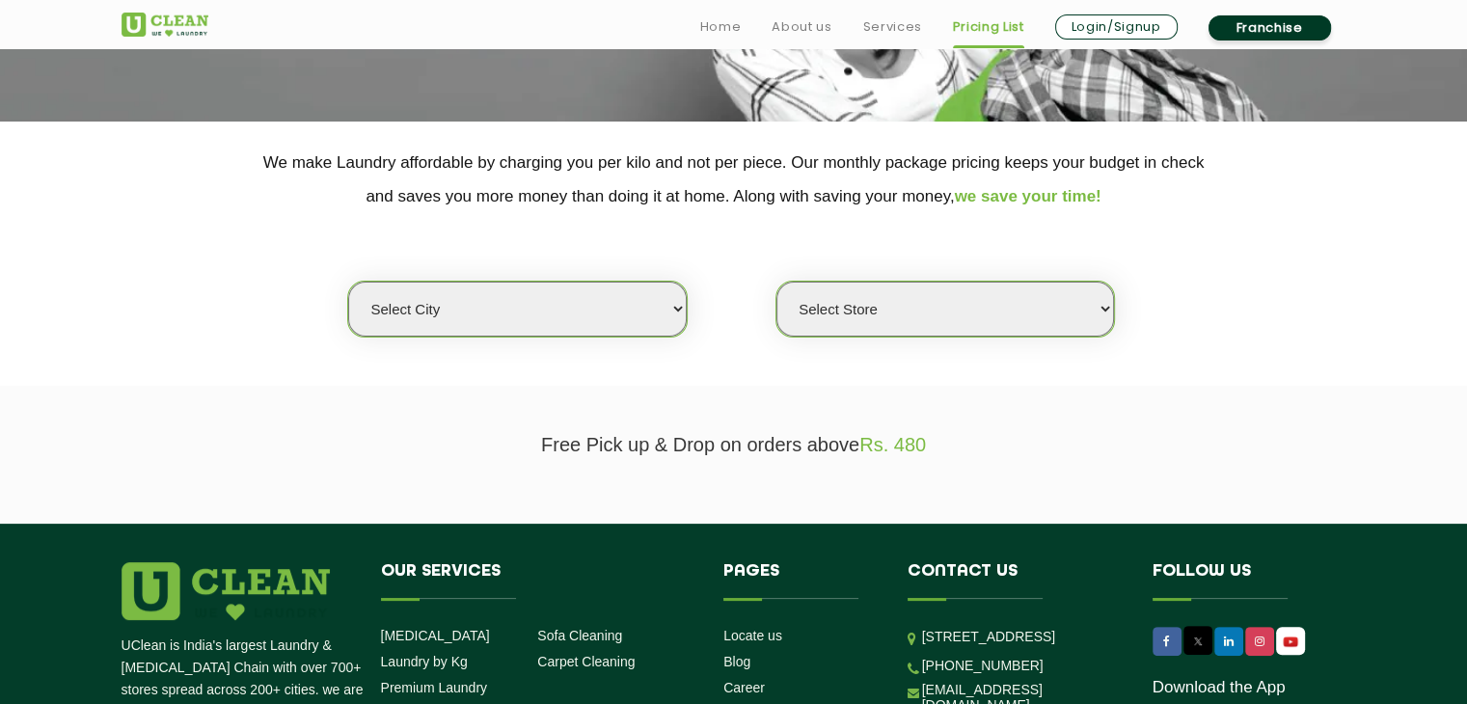
scroll to position [324, 0]
click at [674, 309] on select "Select city [GEOGRAPHIC_DATA] [GEOGRAPHIC_DATA] [GEOGRAPHIC_DATA] [GEOGRAPHIC_D…" at bounding box center [517, 309] width 338 height 55
click at [451, 301] on select "Select city [GEOGRAPHIC_DATA] [GEOGRAPHIC_DATA] [GEOGRAPHIC_DATA] [GEOGRAPHIC_D…" at bounding box center [517, 309] width 338 height 55
select select "11"
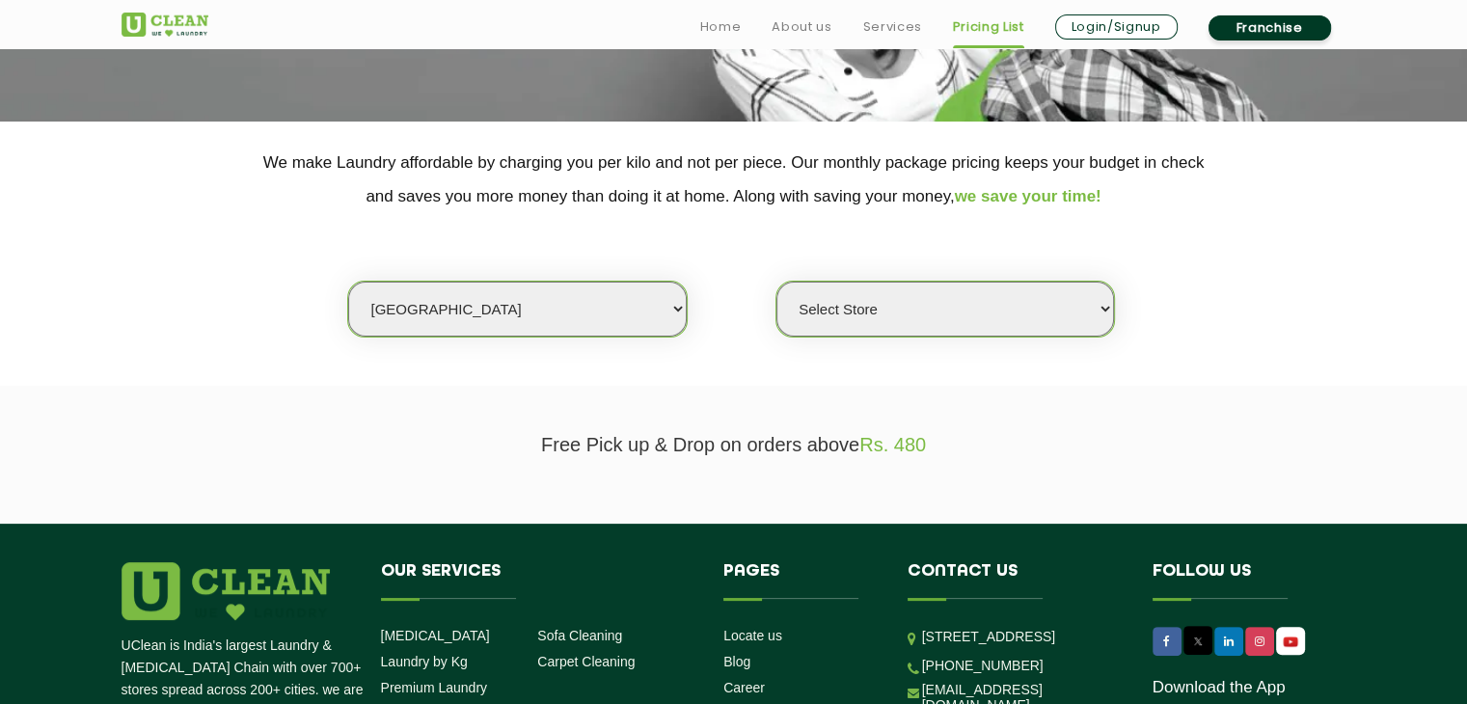
click at [348, 282] on select "Select city [GEOGRAPHIC_DATA] [GEOGRAPHIC_DATA] [GEOGRAPHIC_DATA] [GEOGRAPHIC_D…" at bounding box center [517, 309] width 338 height 55
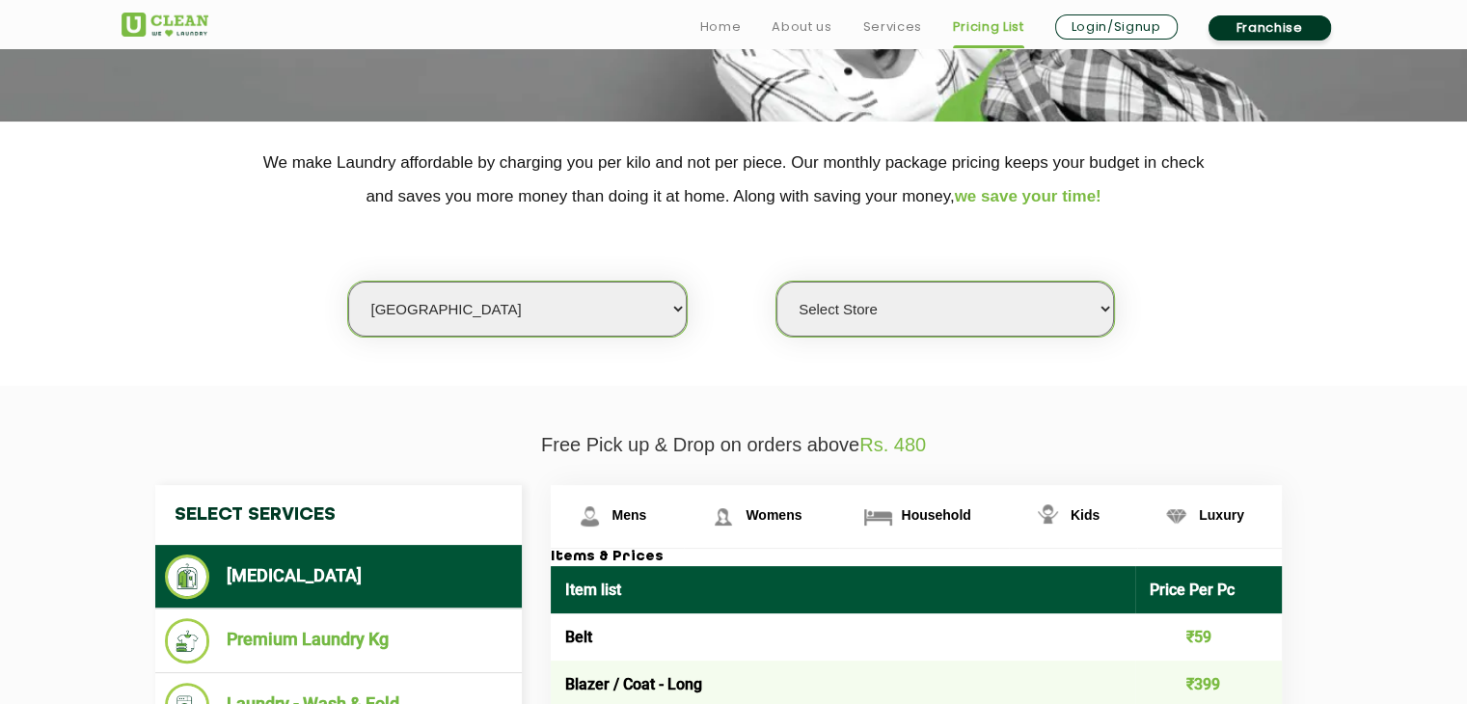
click at [982, 327] on select "Select Store [GEOGRAPHIC_DATA][PERSON_NAME] UClean Navalur UClean Chitlapakkam …" at bounding box center [946, 309] width 338 height 55
select select "417"
click at [777, 282] on select "Select Store [GEOGRAPHIC_DATA][PERSON_NAME] UClean Navalur UClean Chitlapakkam …" at bounding box center [946, 309] width 338 height 55
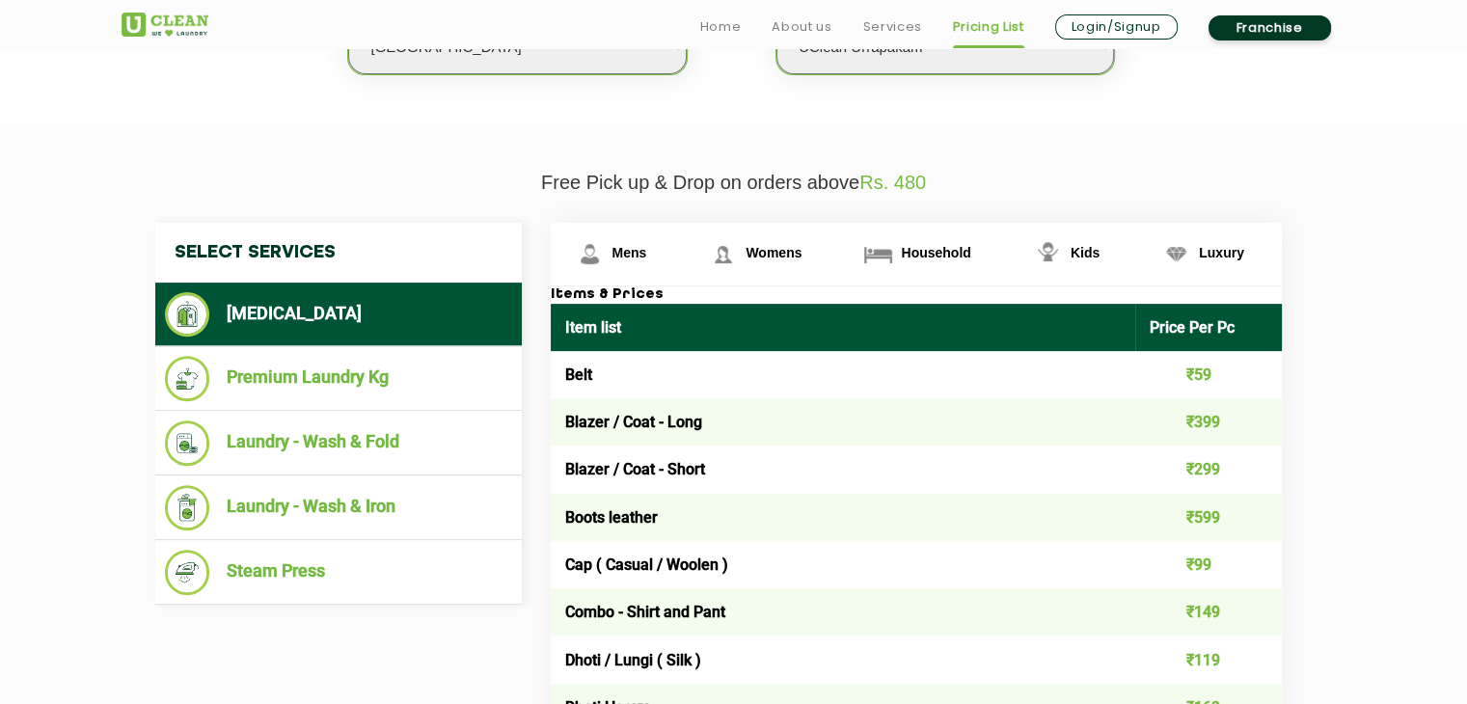
scroll to position [590, 0]
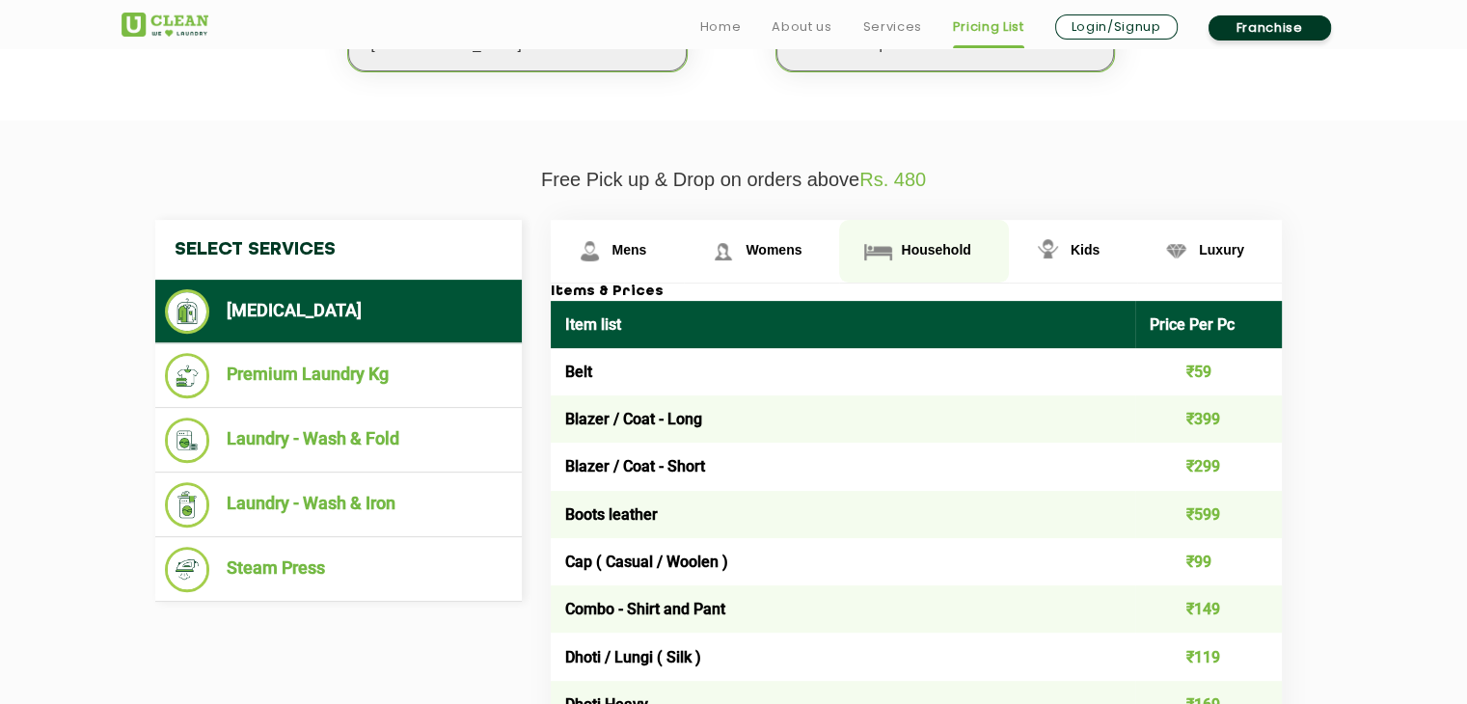
click at [607, 257] on img at bounding box center [590, 251] width 34 height 34
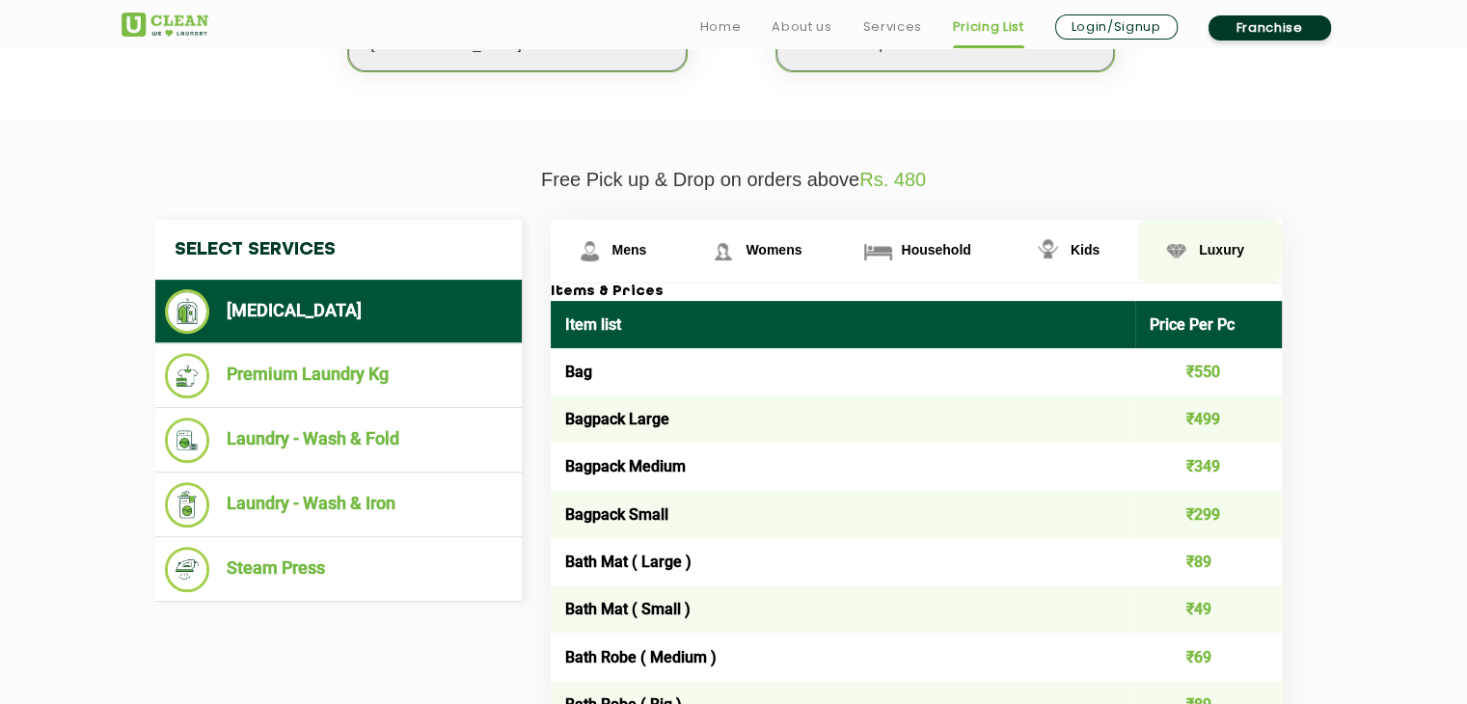
click at [647, 252] on span "Luxury" at bounding box center [630, 249] width 35 height 15
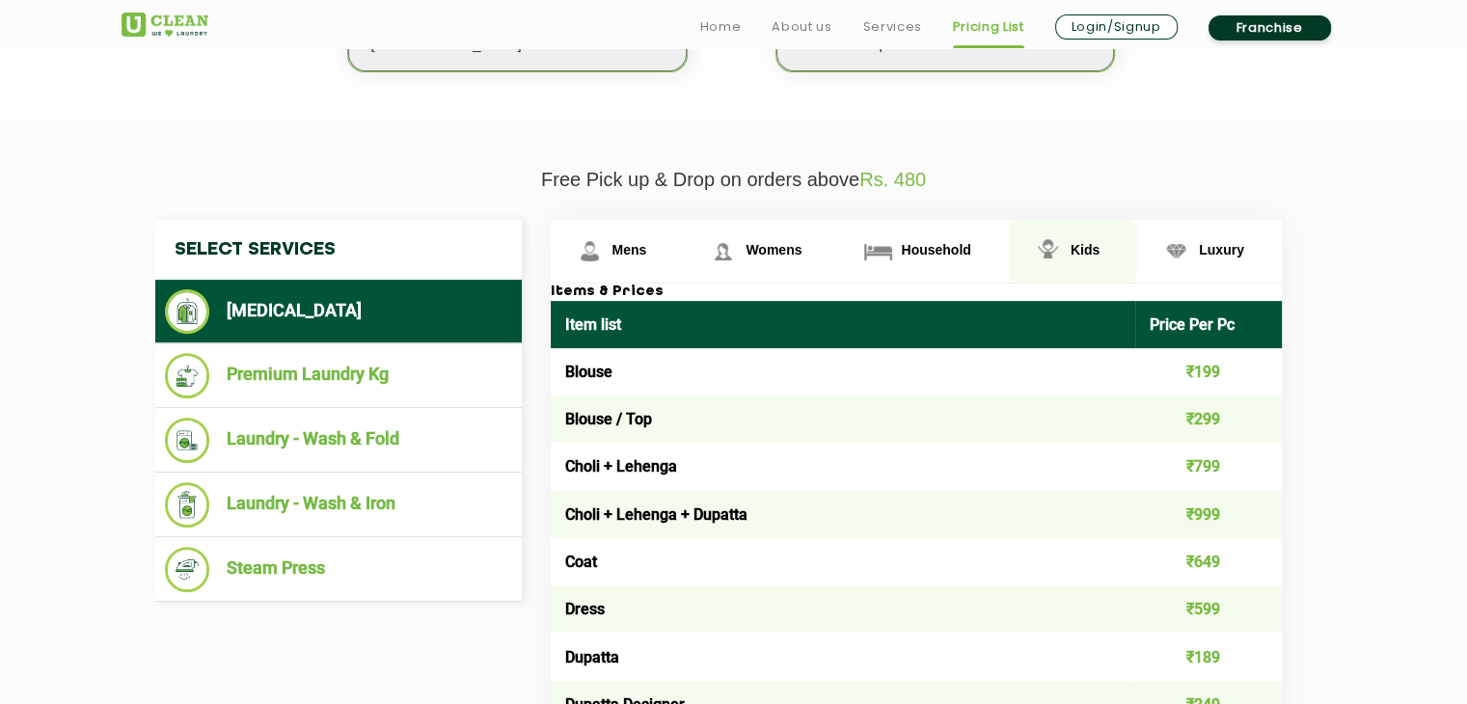
click at [647, 244] on span "Kids" at bounding box center [630, 249] width 35 height 15
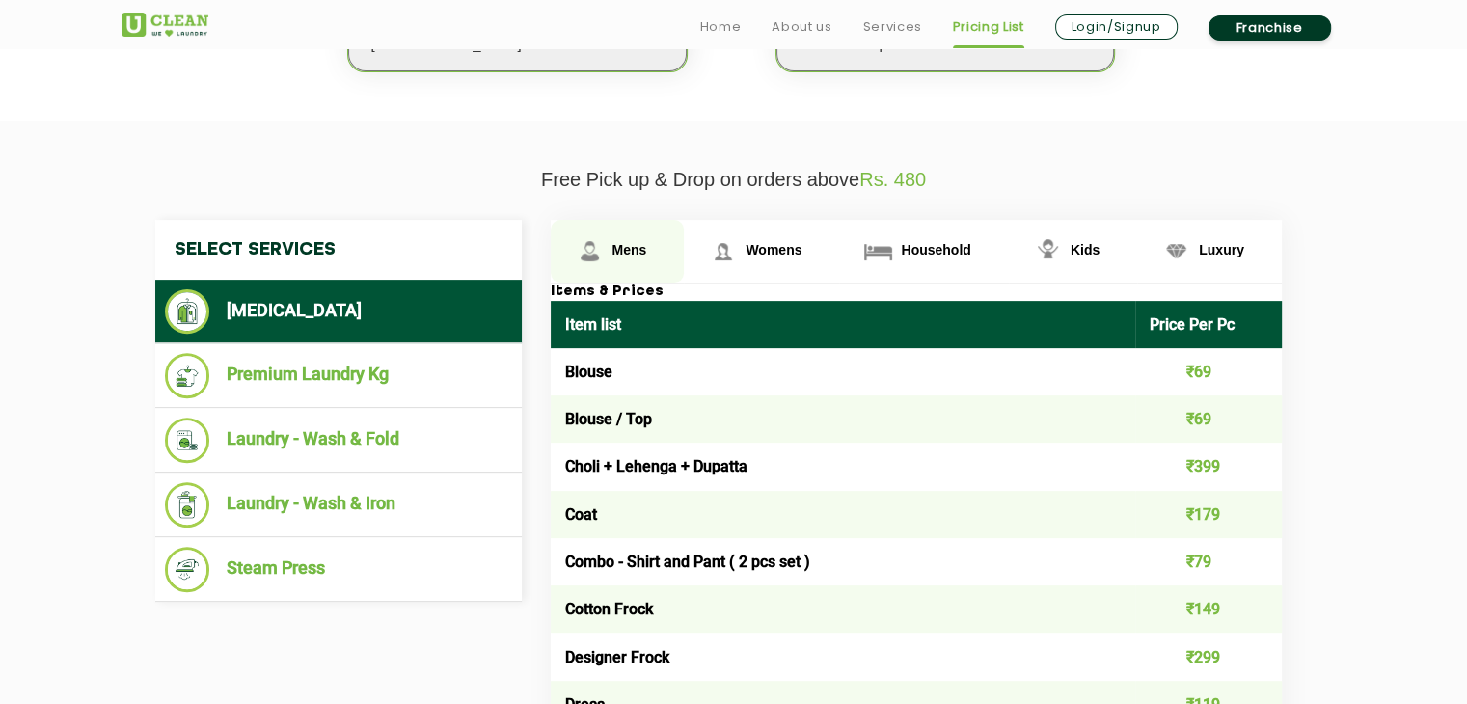
click at [602, 274] on link "Mens" at bounding box center [618, 251] width 134 height 63
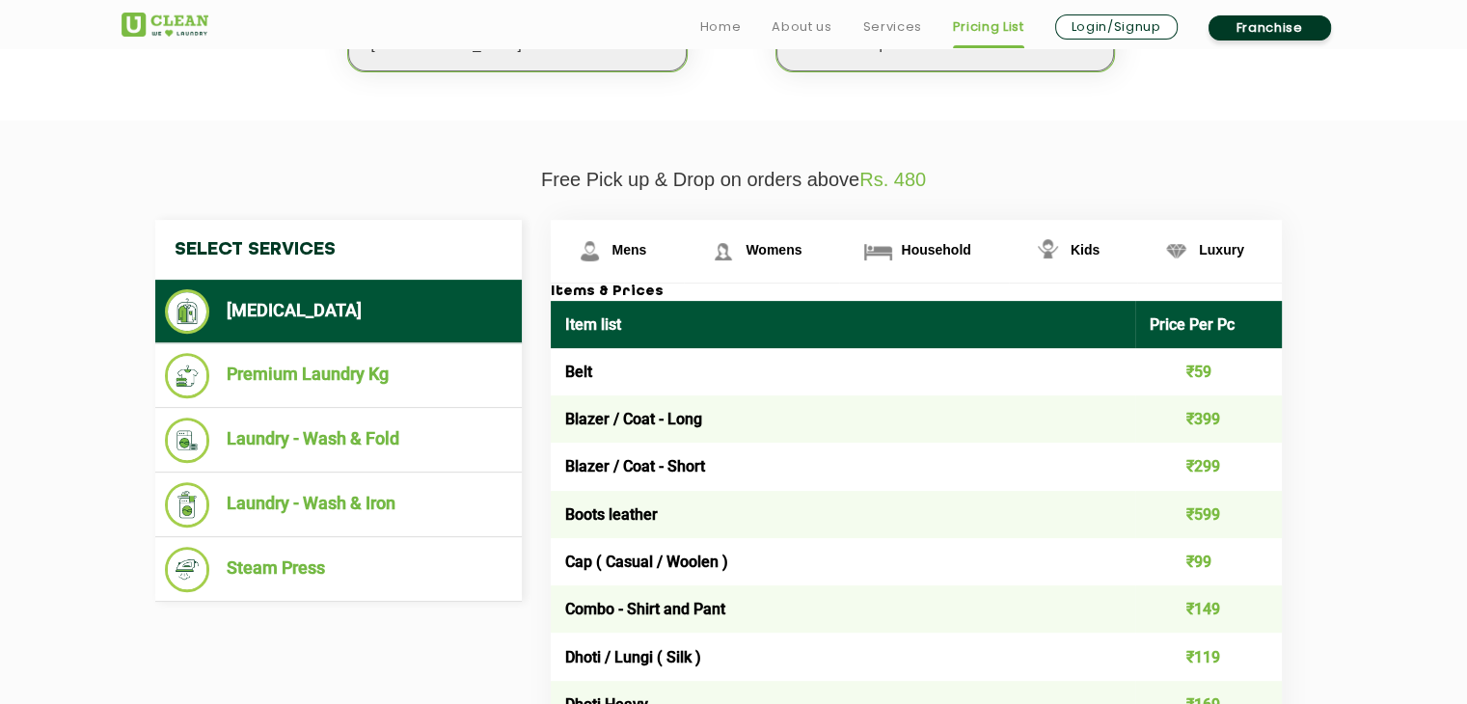
click at [639, 186] on p "Free Pick up & Drop on orders above Rs. 480" at bounding box center [734, 180] width 1225 height 22
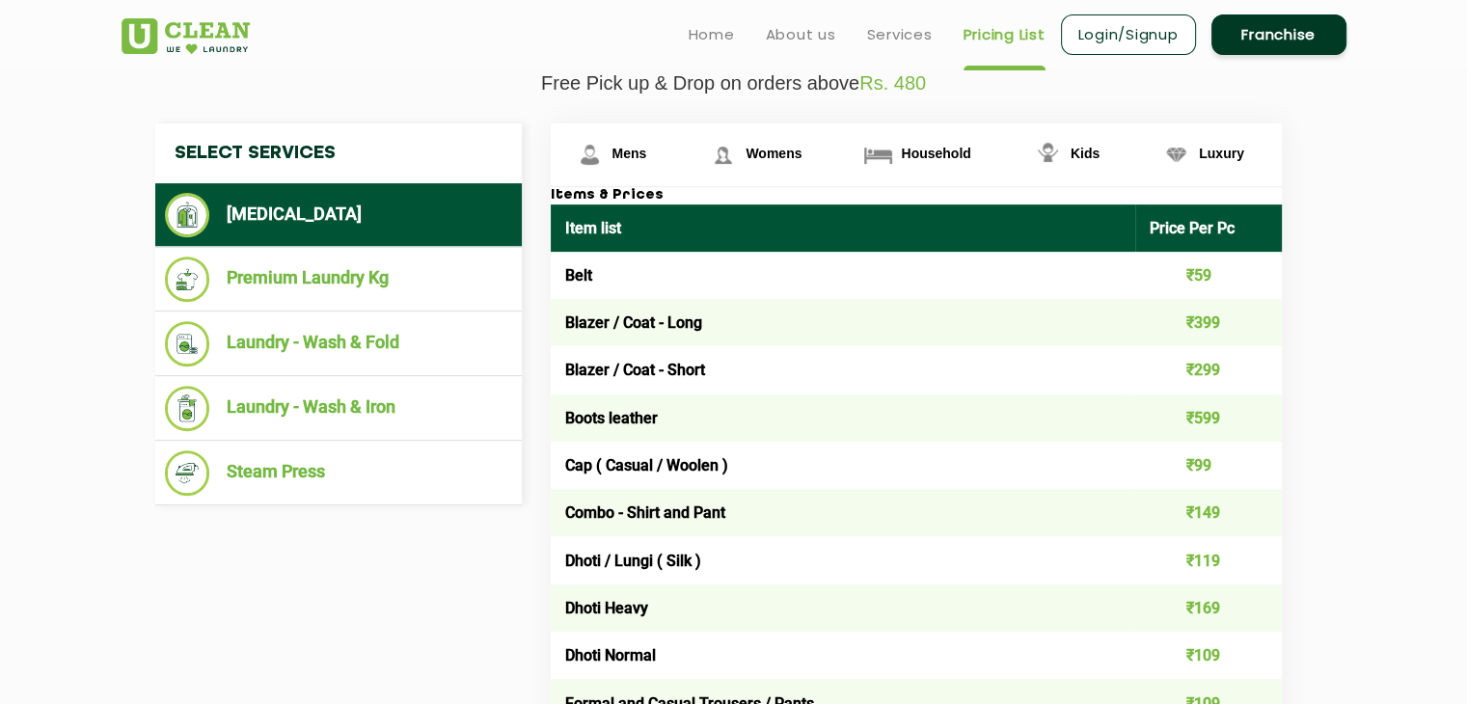
scroll to position [683, 0]
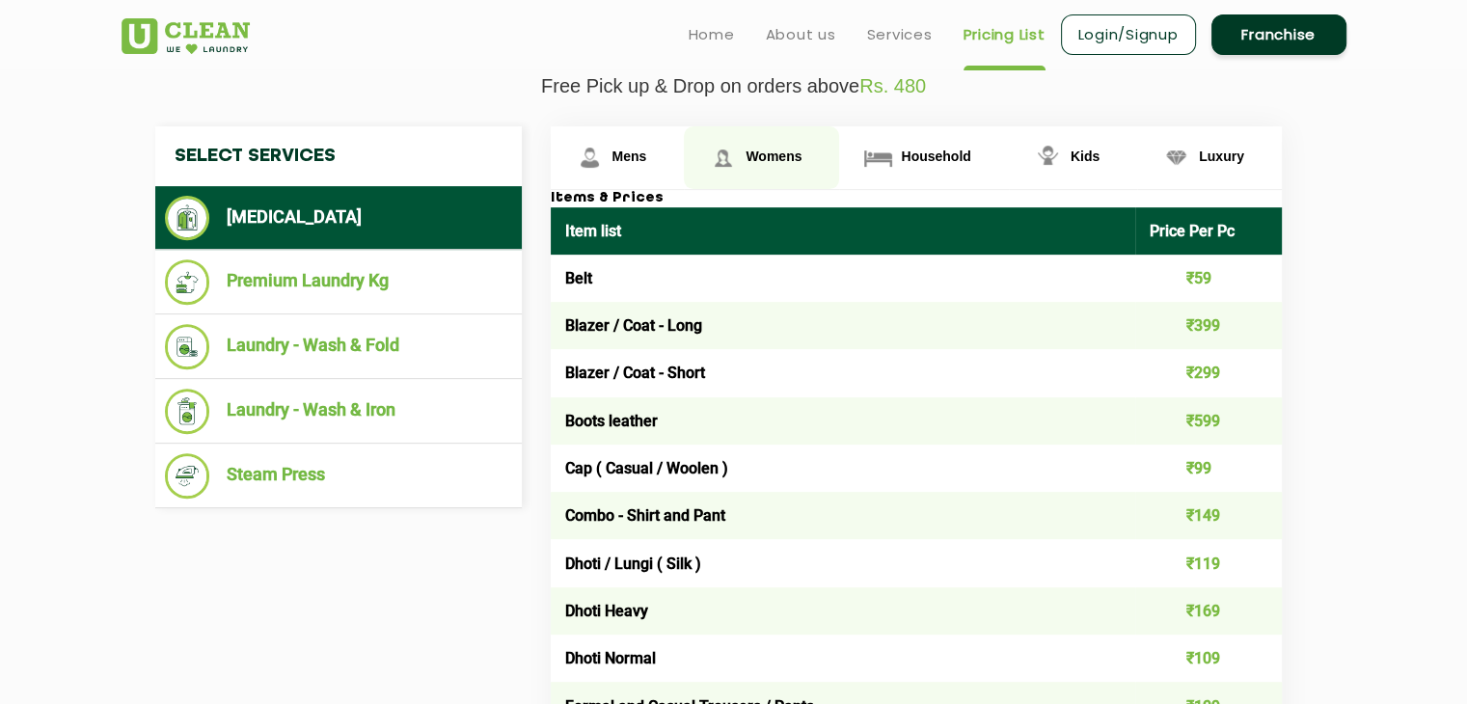
click at [685, 134] on link "Womens" at bounding box center [618, 157] width 134 height 63
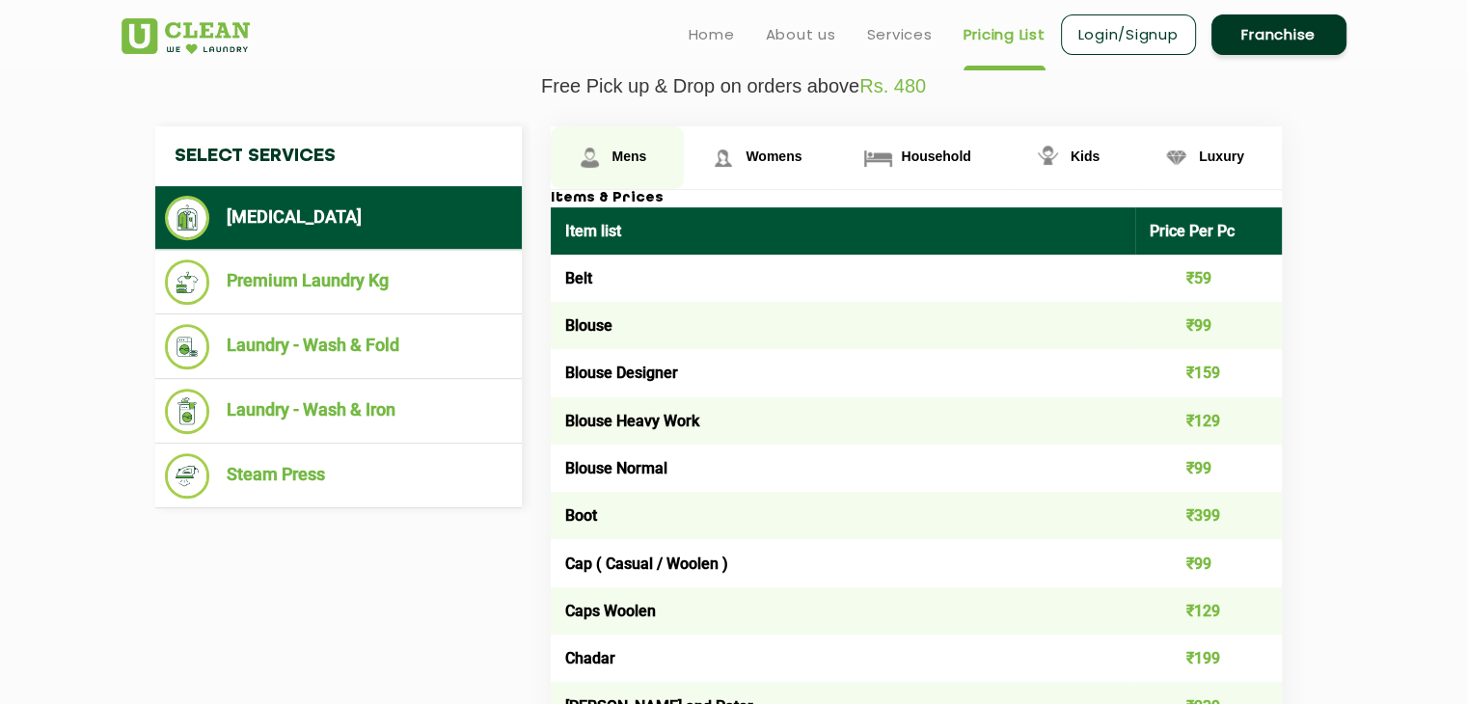
click at [630, 155] on span "Mens" at bounding box center [630, 156] width 35 height 15
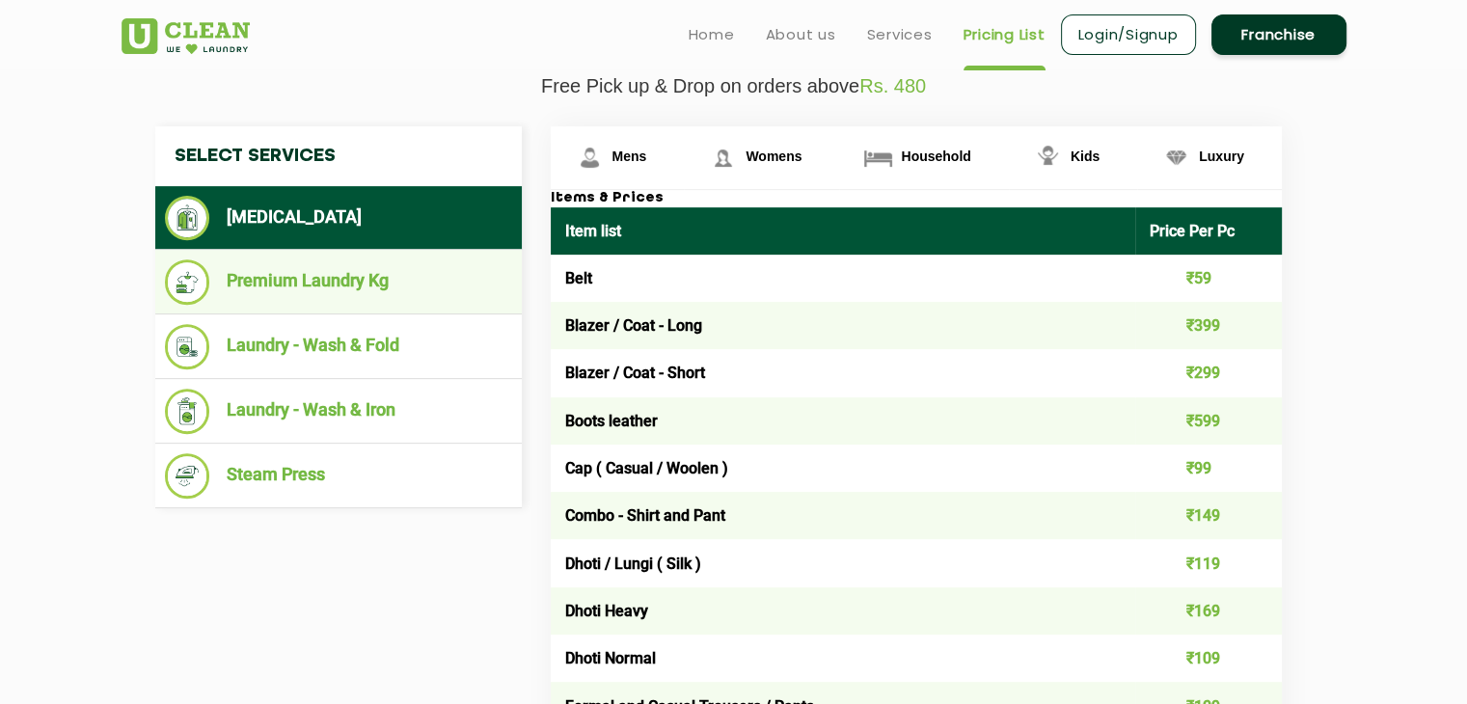
click at [324, 274] on li "Premium Laundry Kg" at bounding box center [338, 282] width 347 height 45
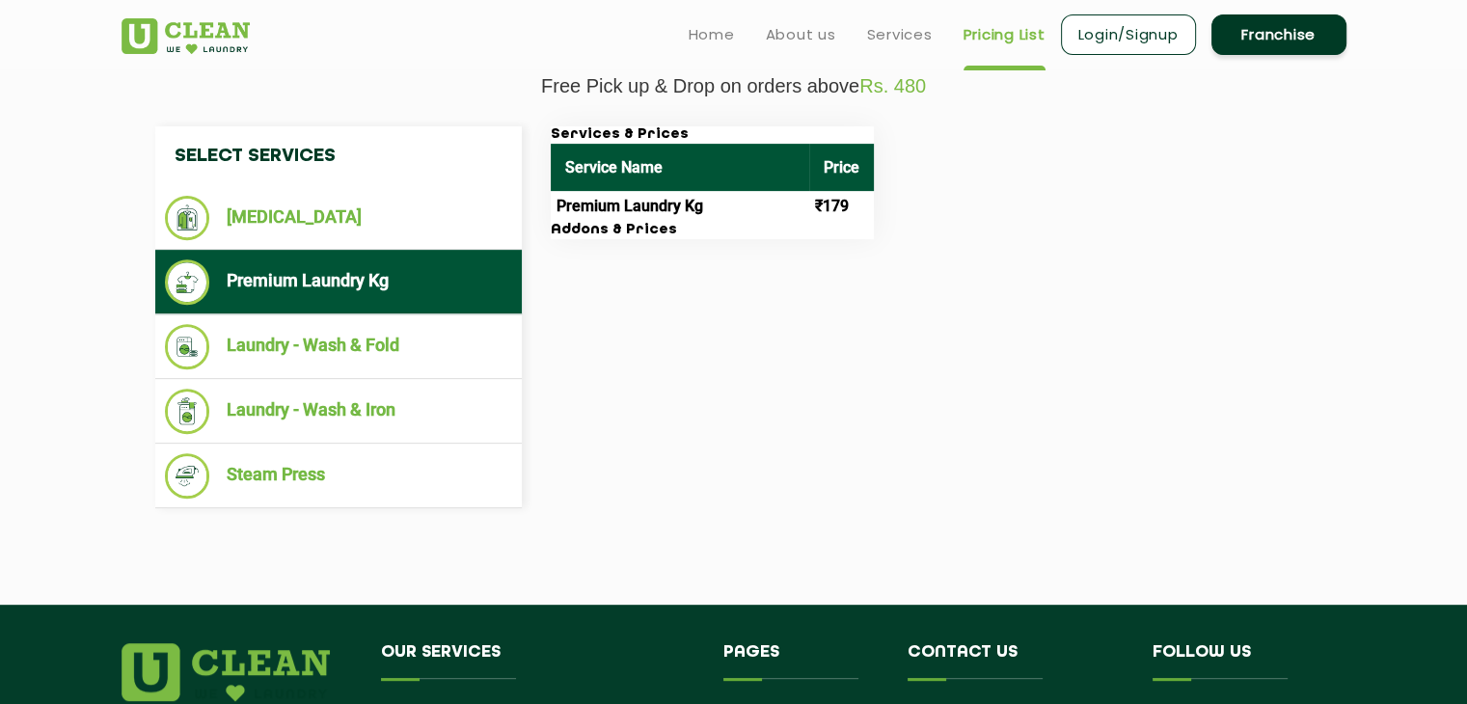
click at [614, 192] on td "Premium Laundry Kg" at bounding box center [680, 206] width 259 height 31
click at [644, 171] on th "Service Name" at bounding box center [680, 167] width 259 height 47
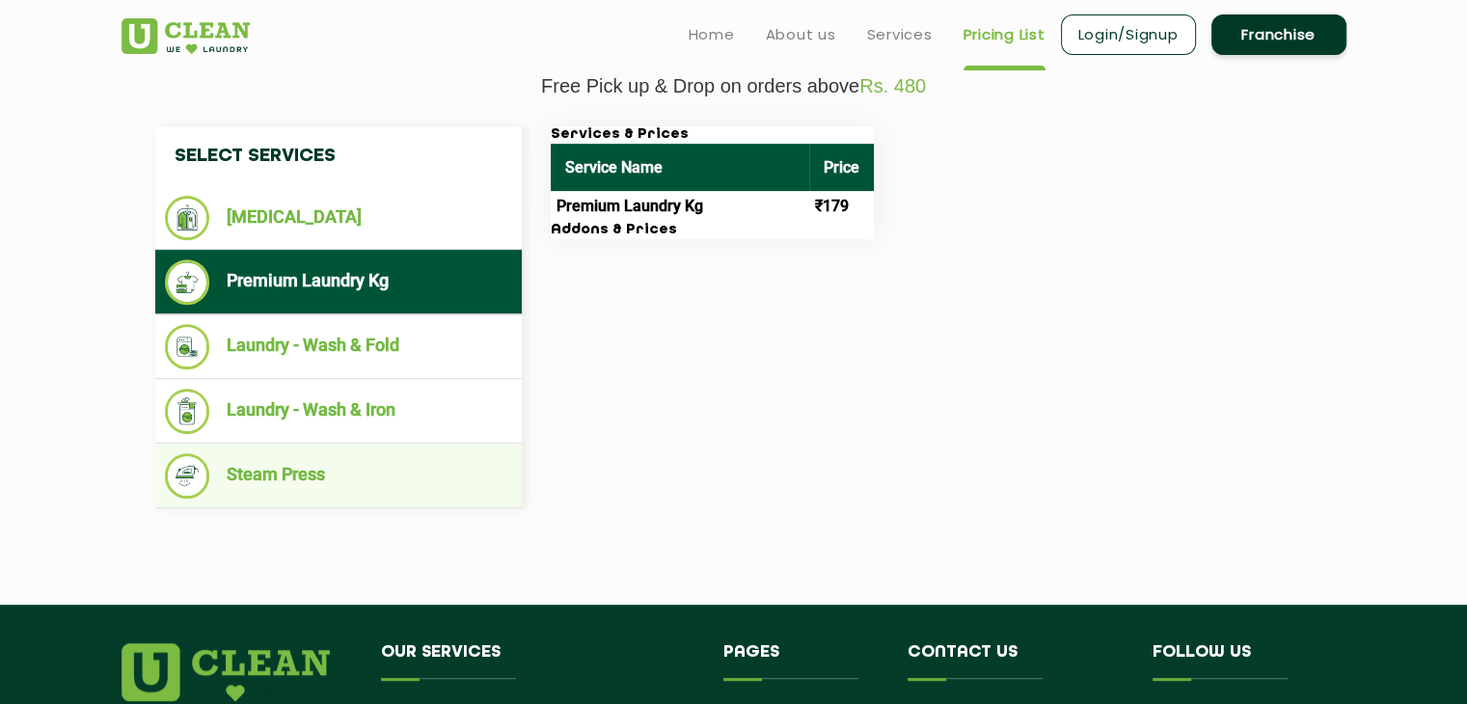
click at [318, 468] on li "Steam Press" at bounding box center [338, 475] width 347 height 45
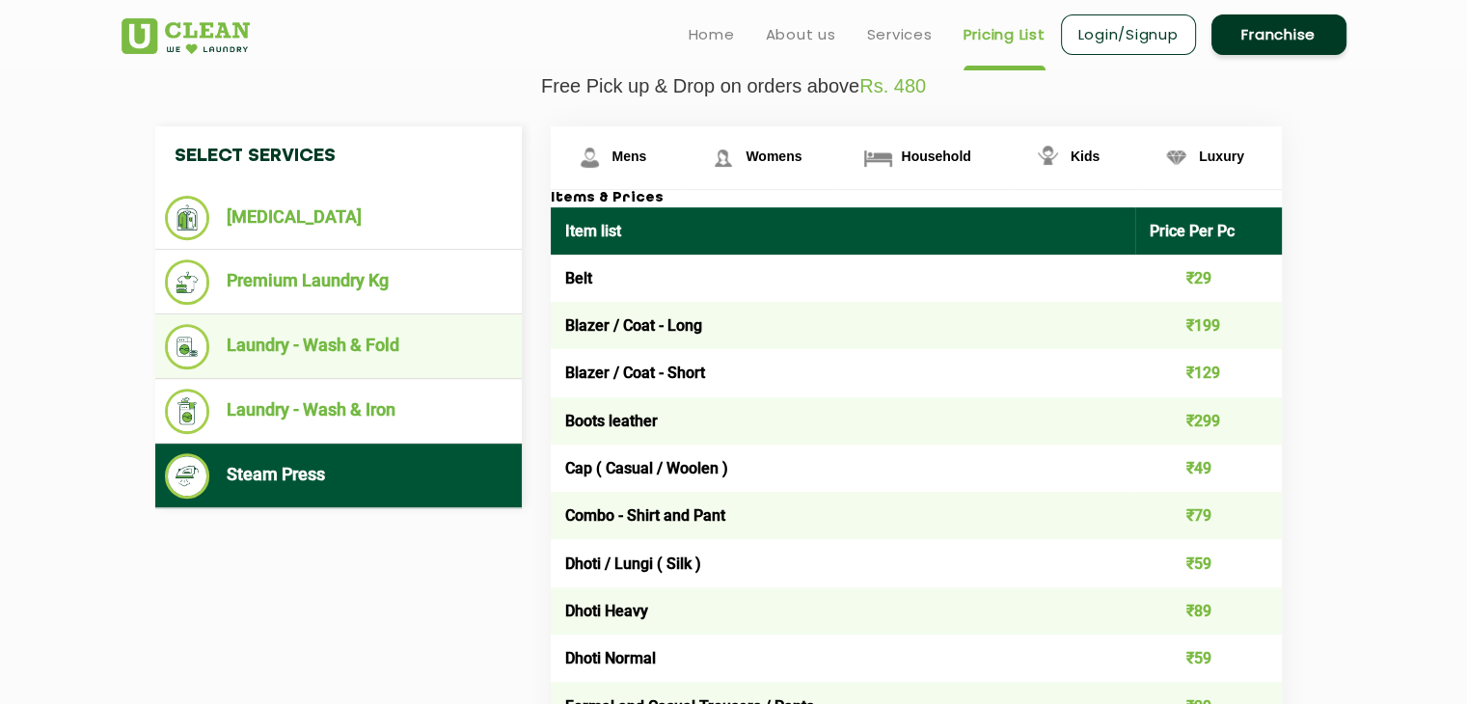
click at [339, 353] on li "Laundry - Wash & Fold" at bounding box center [338, 346] width 347 height 45
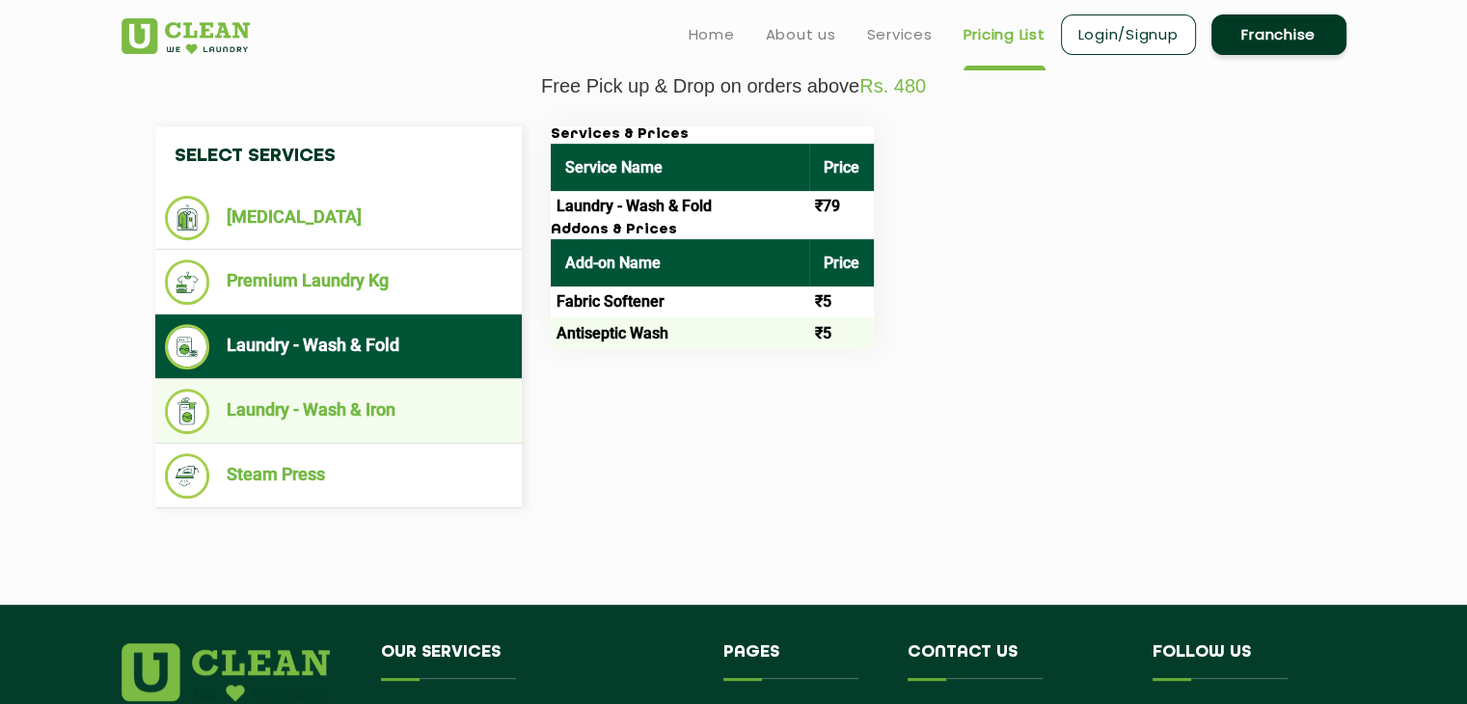
click at [339, 405] on li "Laundry - Wash & Iron" at bounding box center [338, 411] width 347 height 45
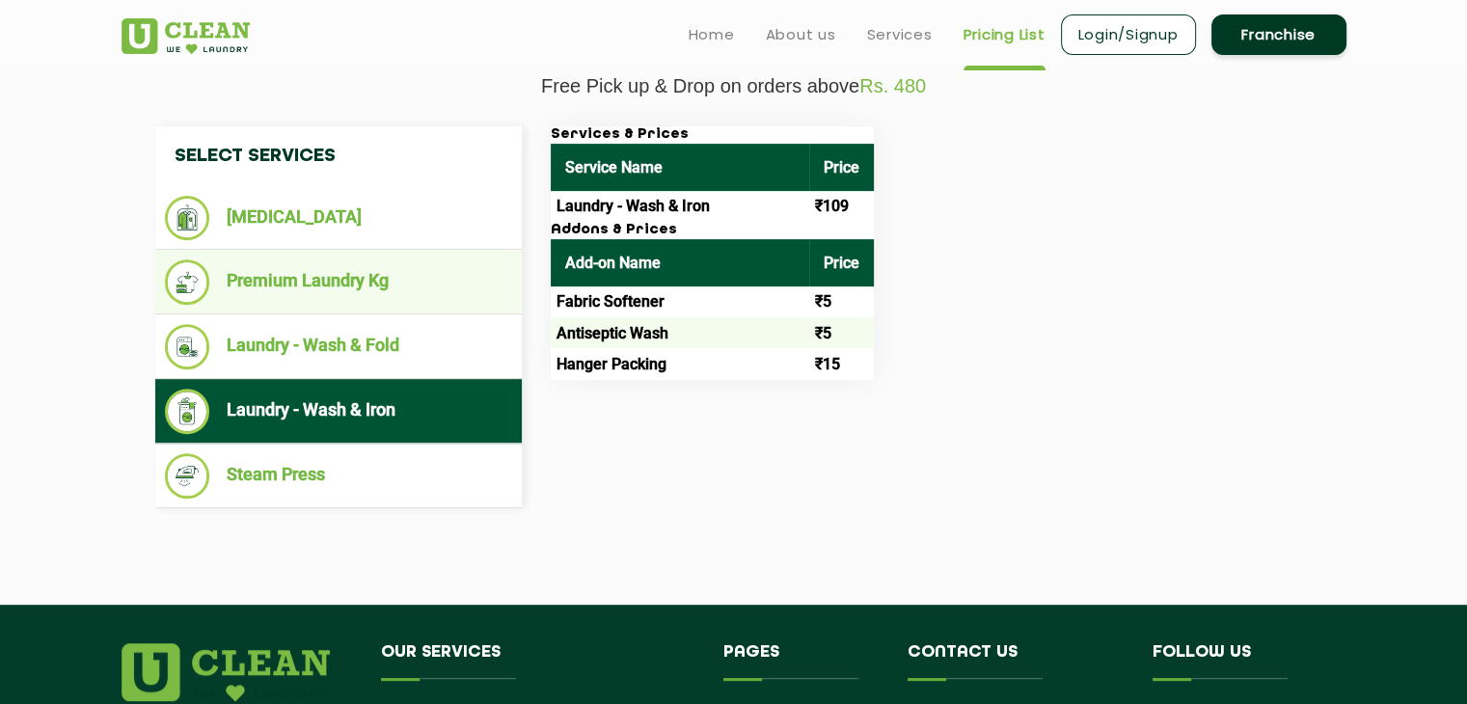
click at [346, 265] on li "Premium Laundry Kg" at bounding box center [338, 282] width 347 height 45
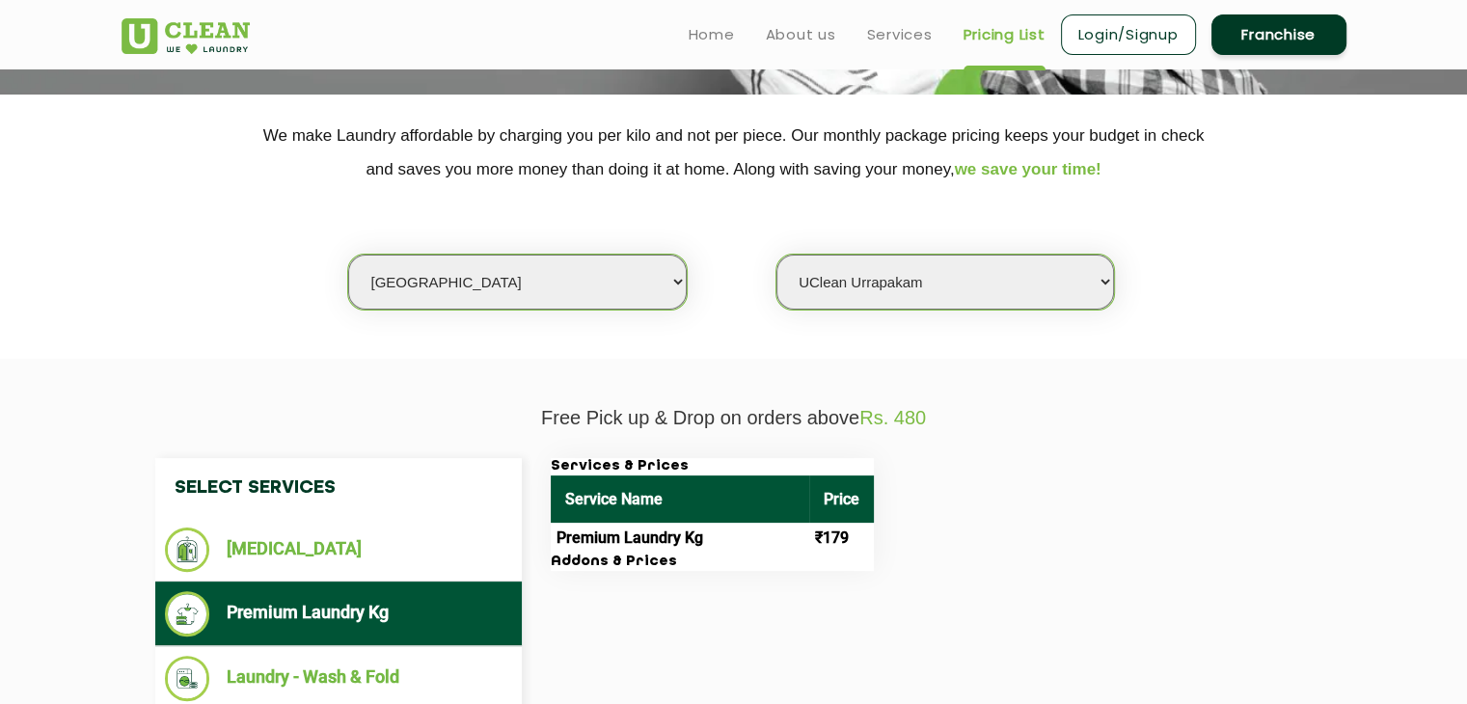
scroll to position [351, 0]
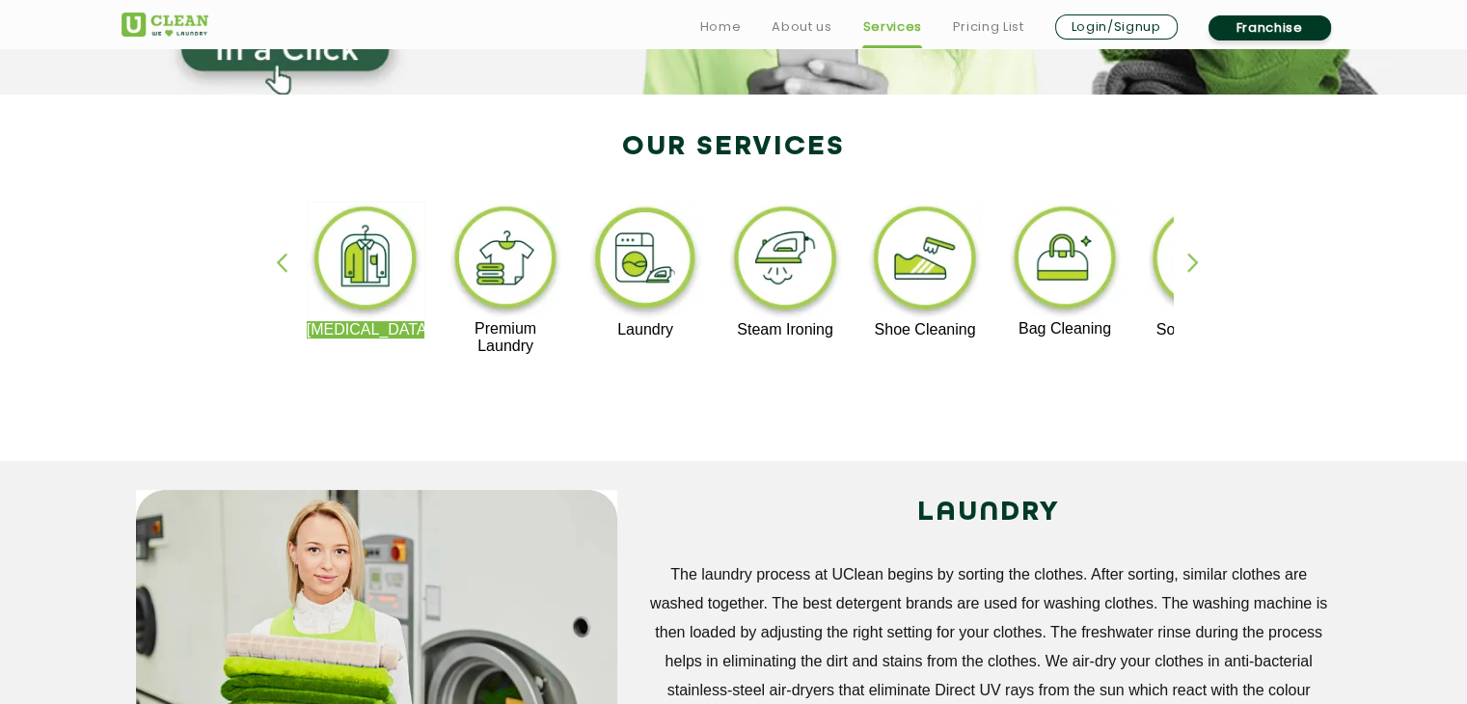
scroll to position [2020, 0]
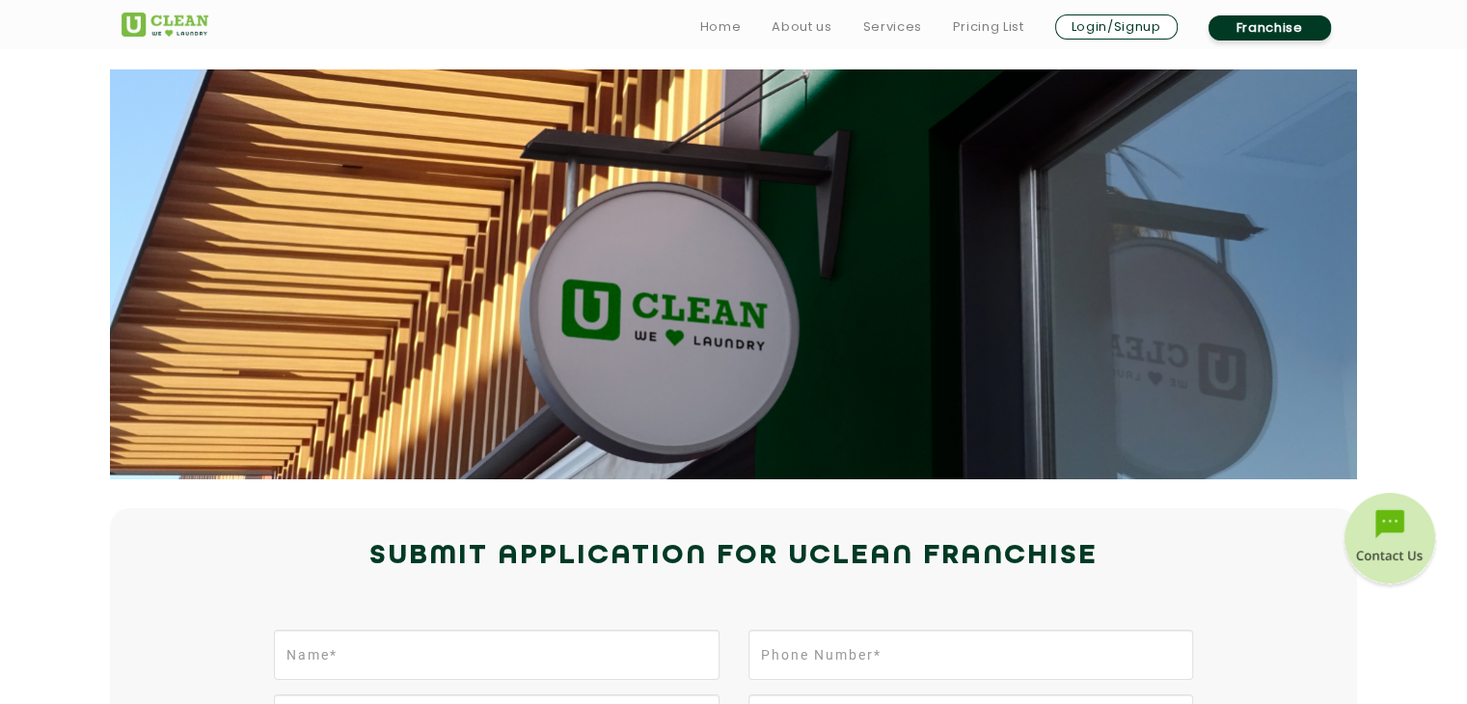
scroll to position [1266, 0]
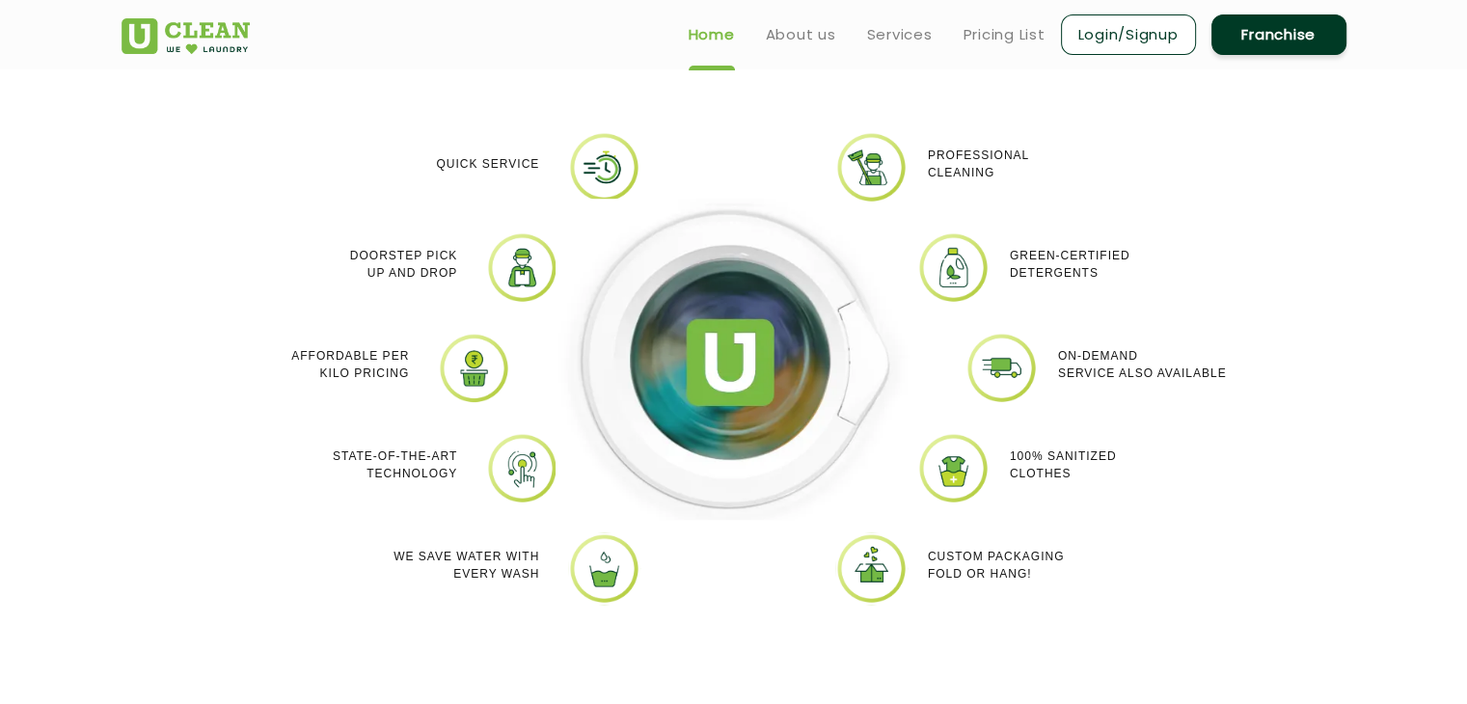
scroll to position [1245, 0]
